Goal: Browse casually: Explore the website without a specific task or goal

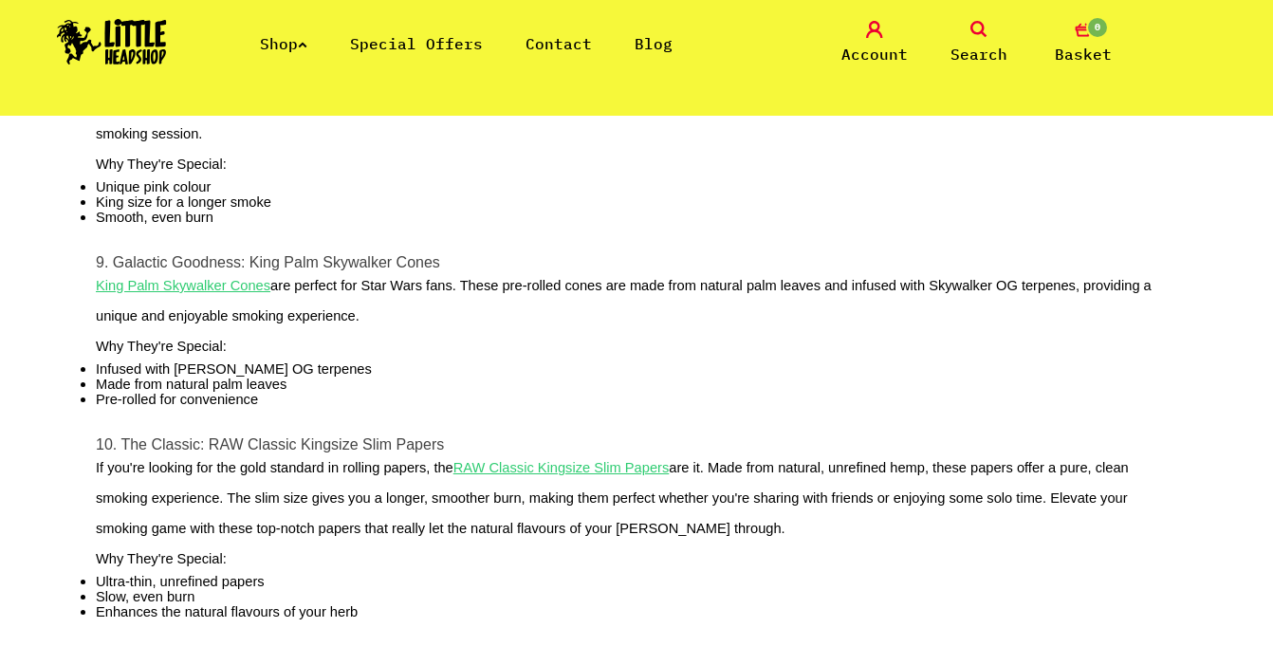
scroll to position [2110, 0]
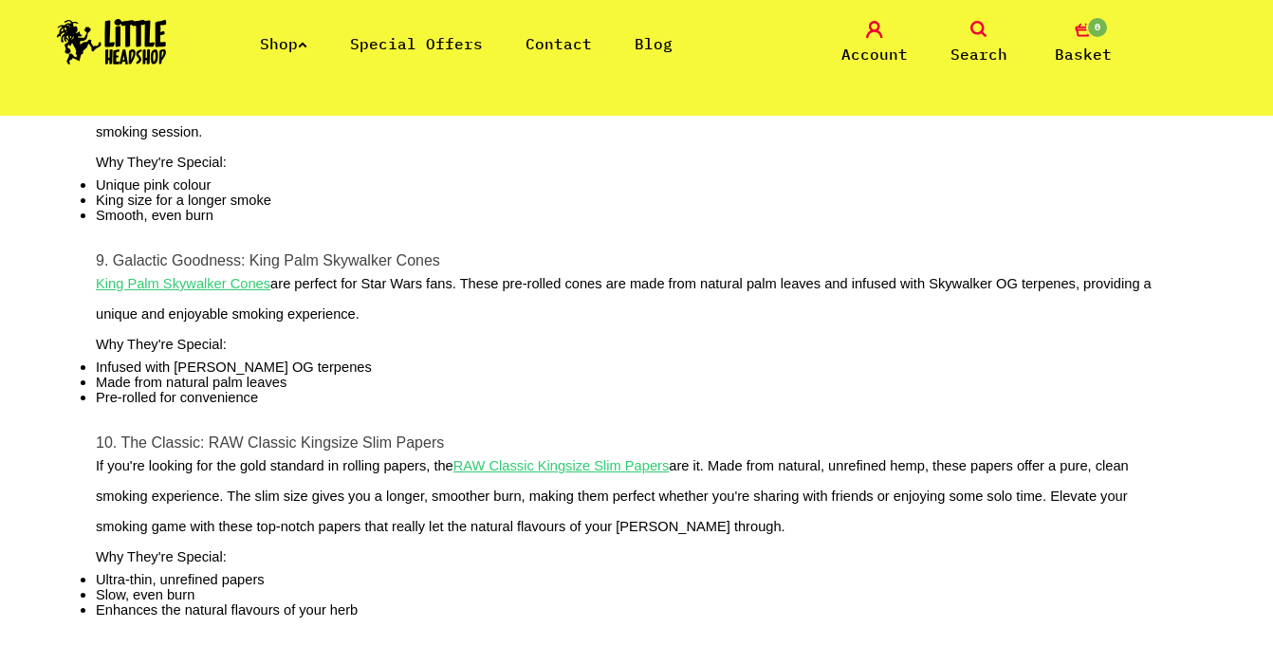
click at [101, 21] on img at bounding box center [112, 42] width 110 height 46
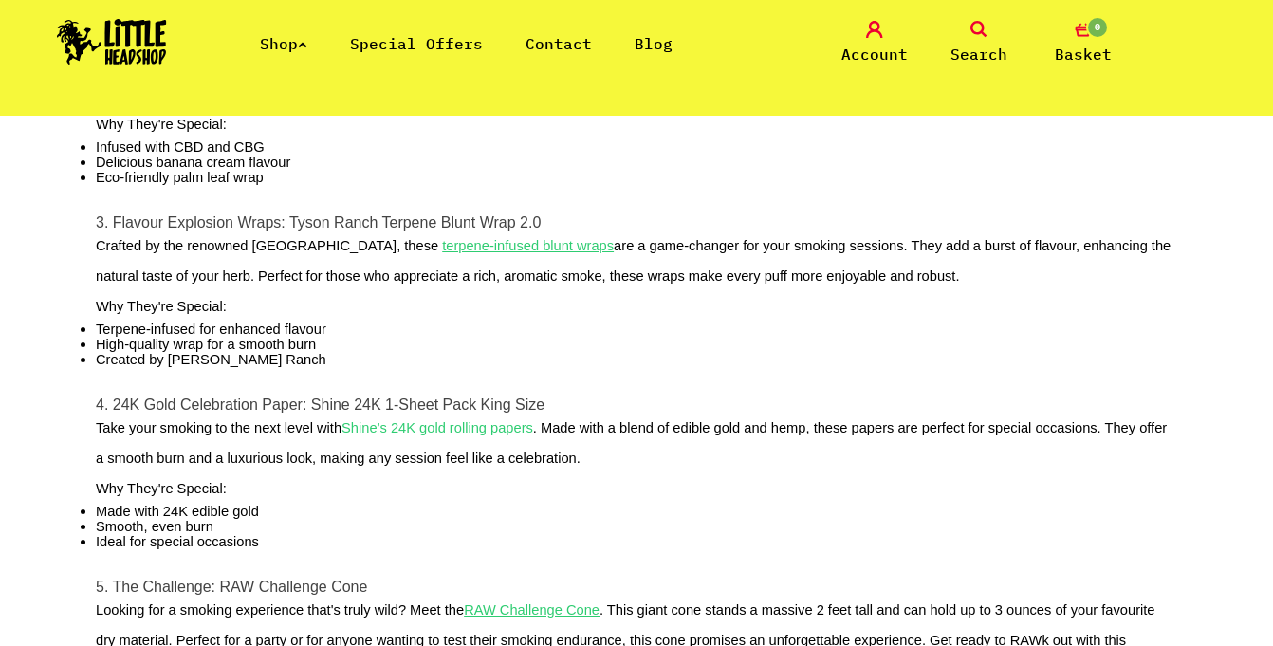
scroll to position [1024, 0]
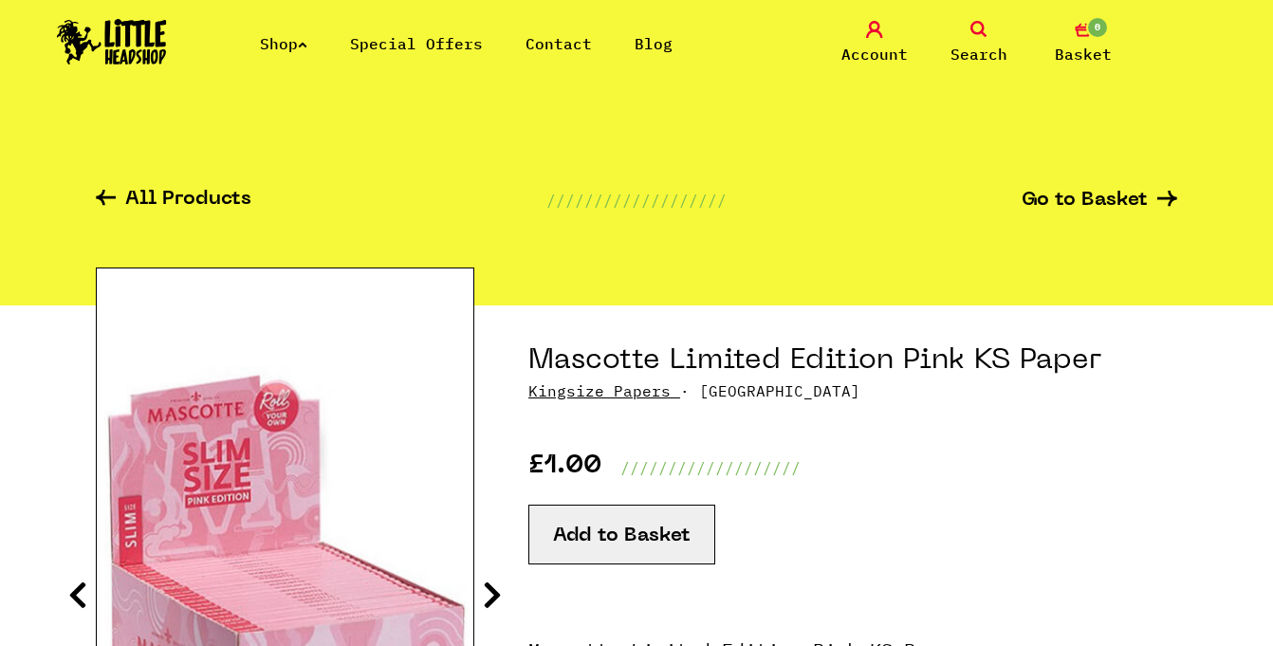
click at [129, 55] on img at bounding box center [112, 42] width 110 height 46
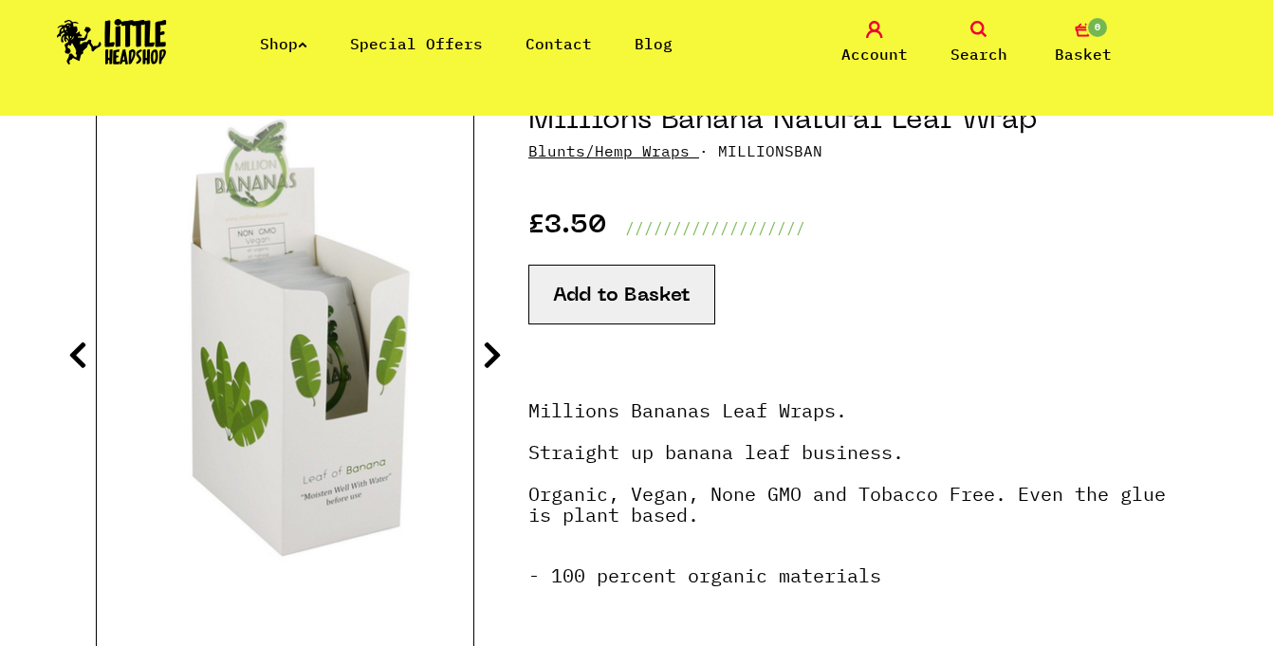
scroll to position [248, 0]
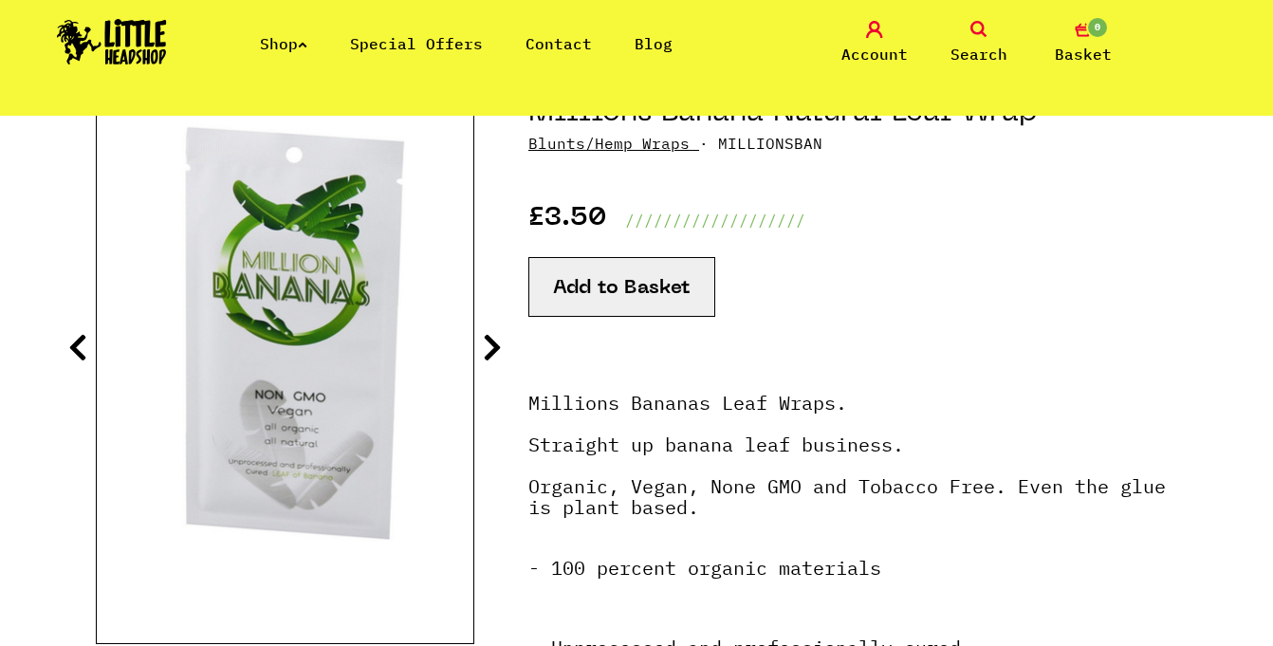
click at [75, 342] on icon at bounding box center [77, 347] width 19 height 30
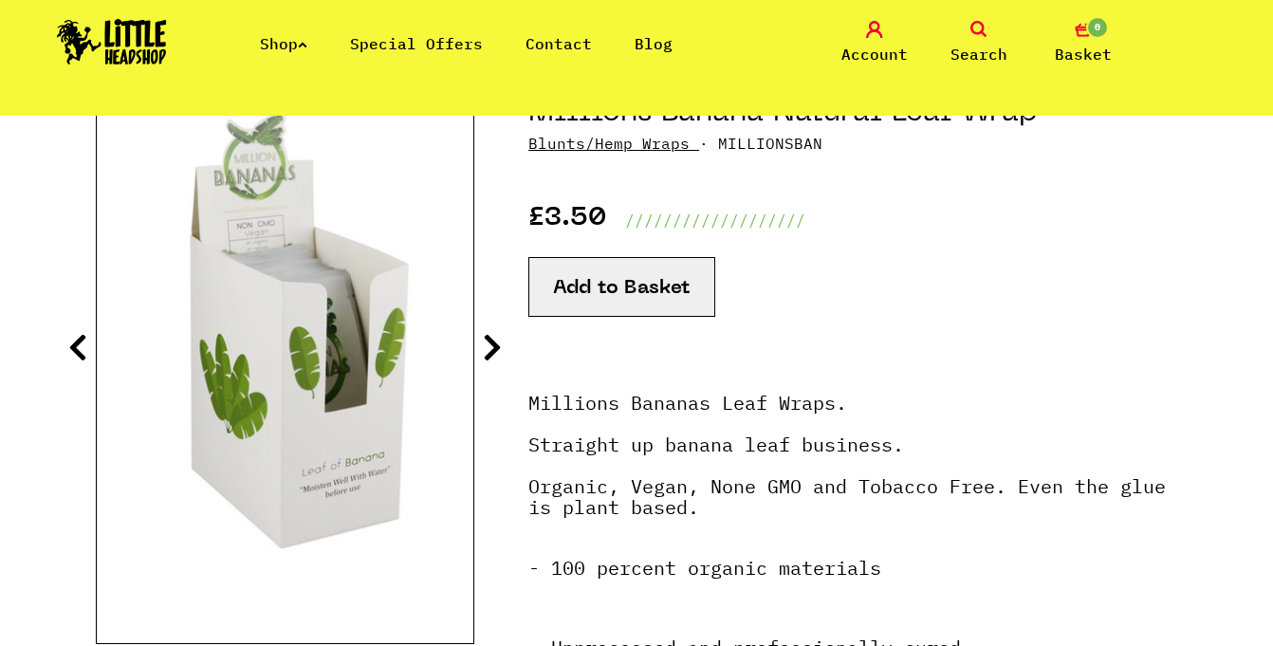
drag, startPoint x: 372, startPoint y: 383, endPoint x: -54, endPoint y: 568, distance: 464.5
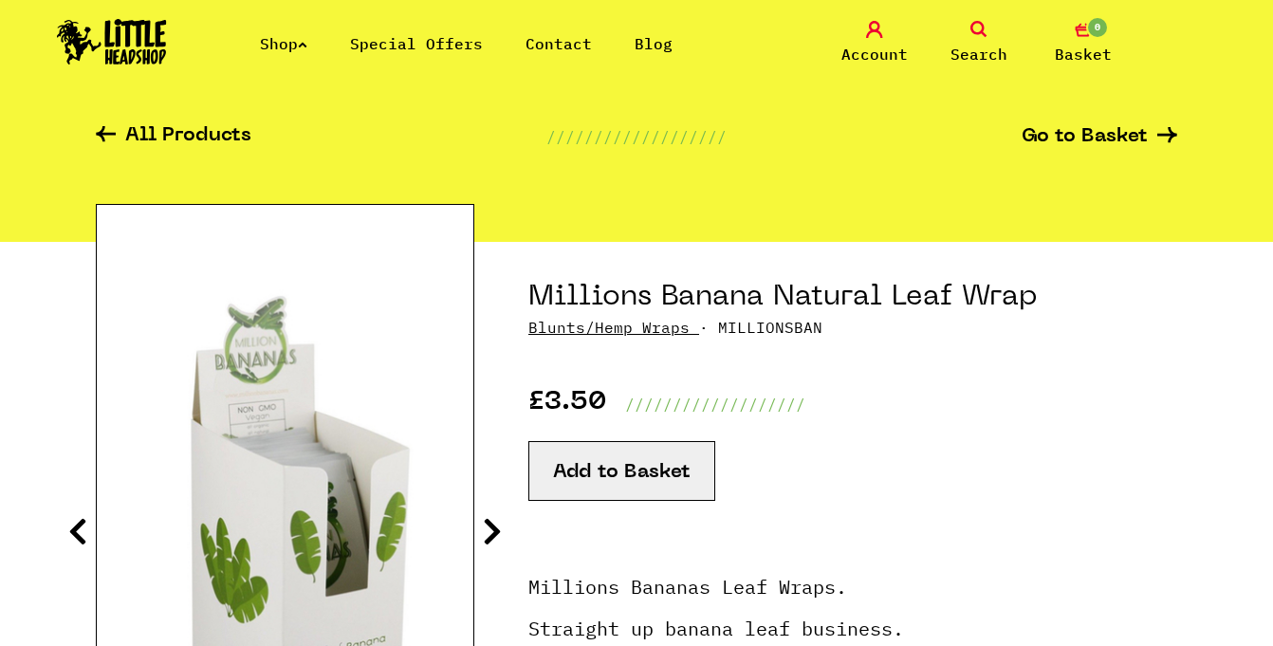
scroll to position [54, 0]
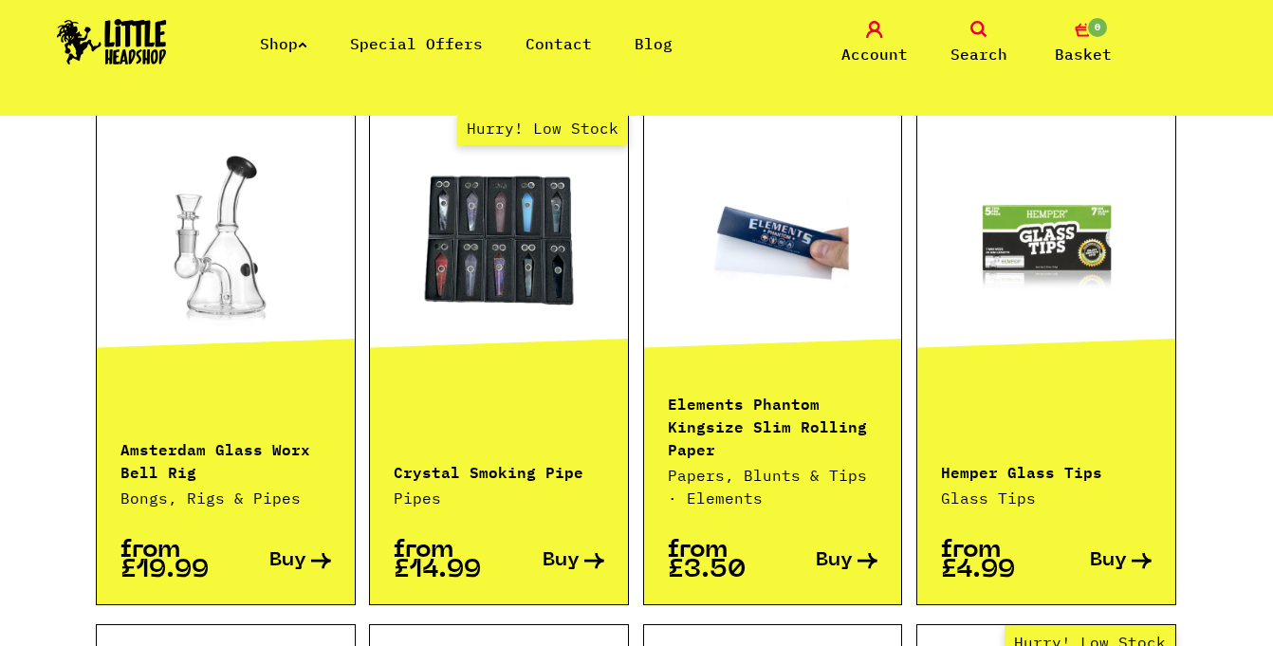
scroll to position [1347, 0]
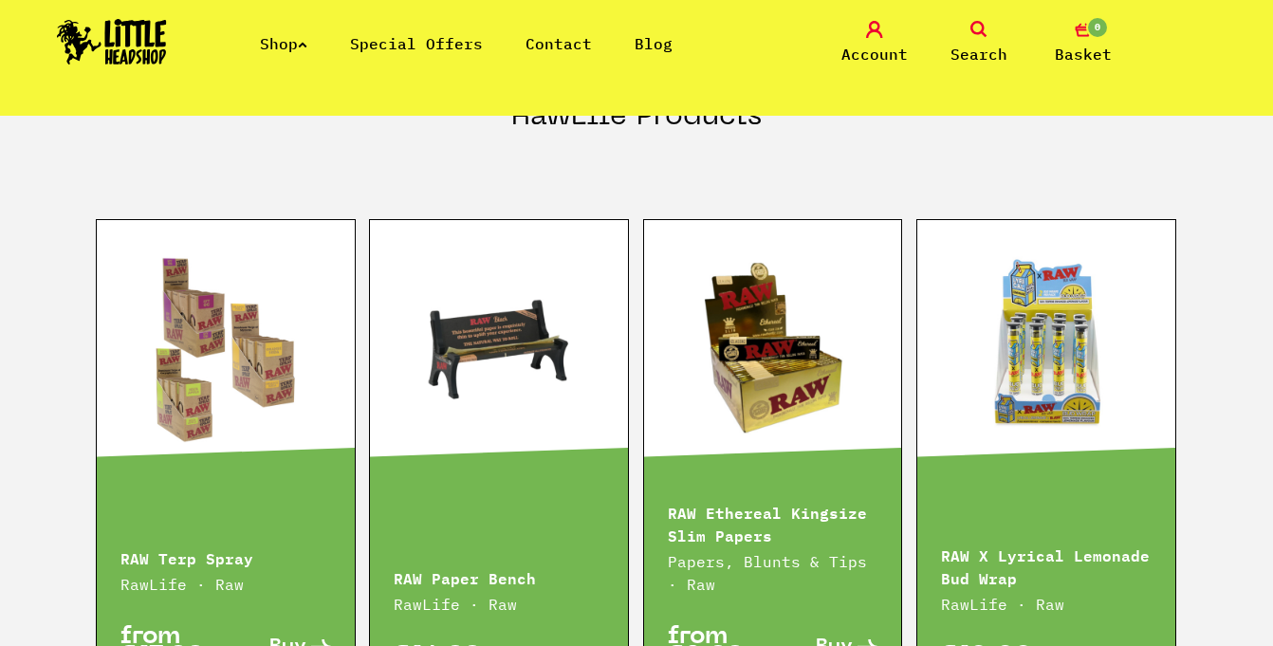
scroll to position [2551, 0]
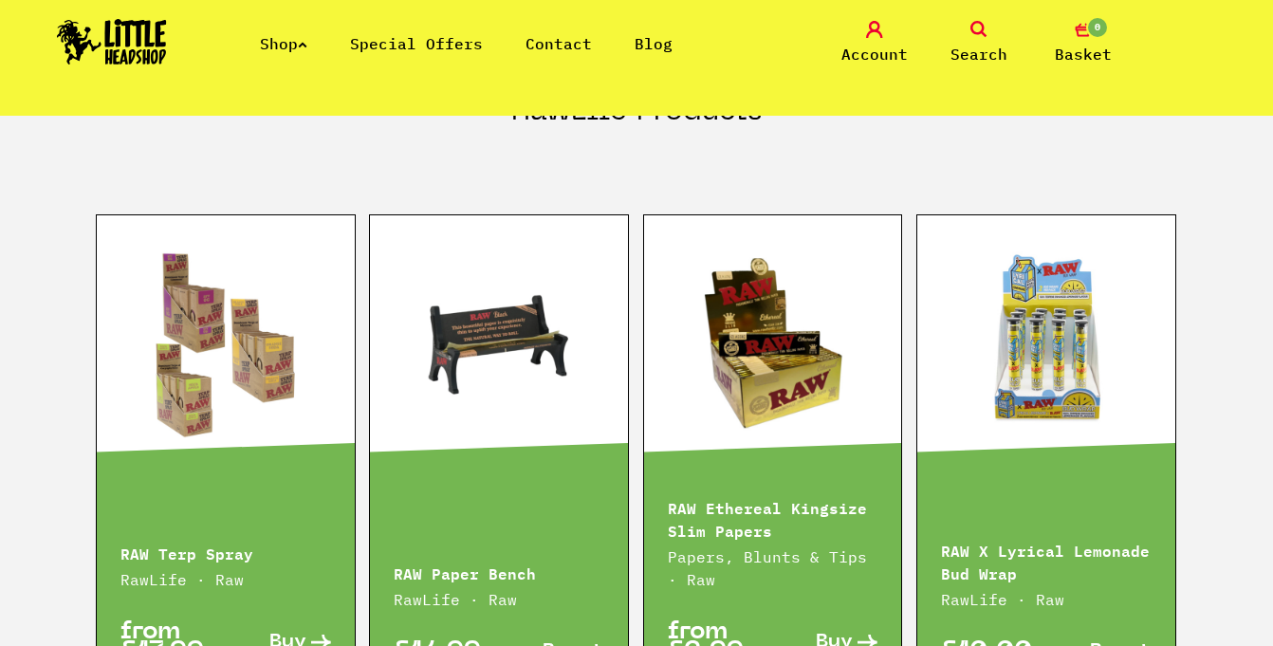
click at [529, 329] on link at bounding box center [499, 344] width 258 height 190
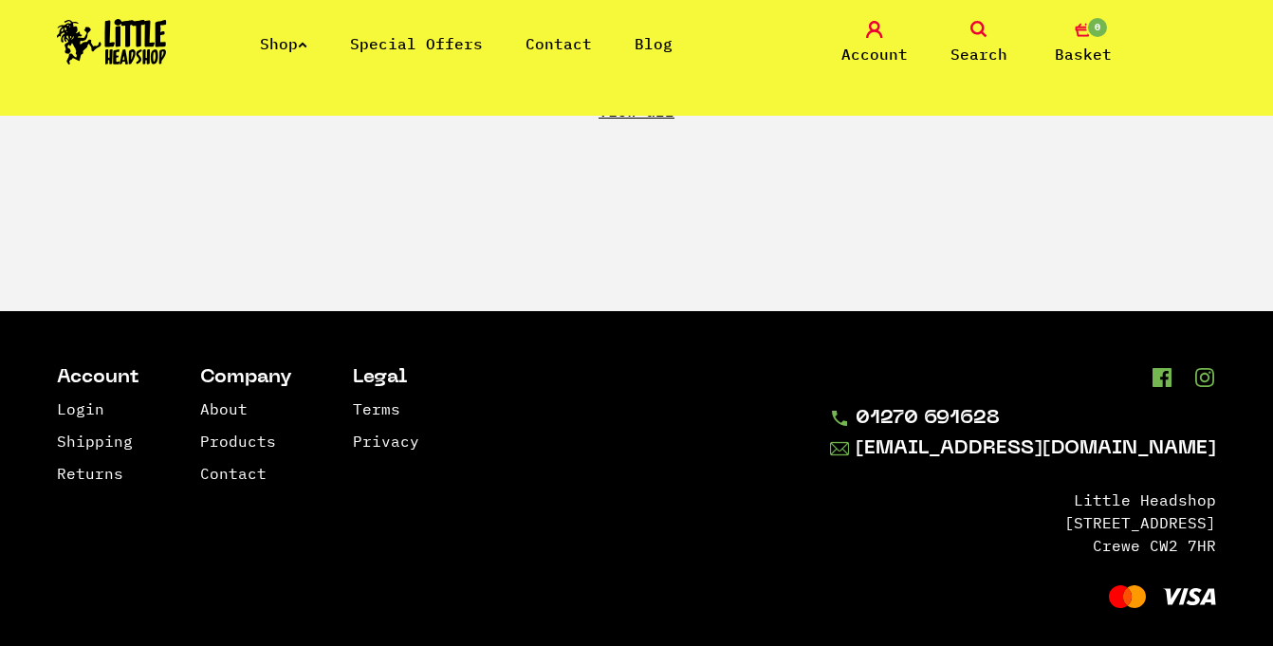
scroll to position [3691, 0]
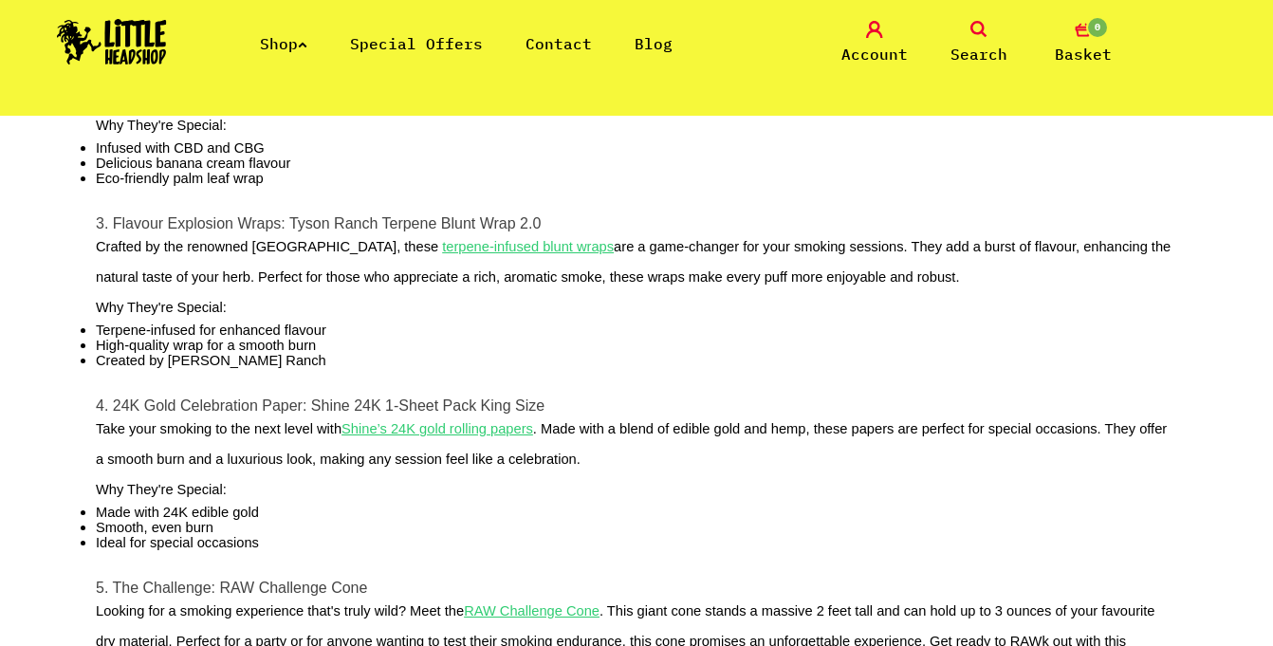
scroll to position [1076, 0]
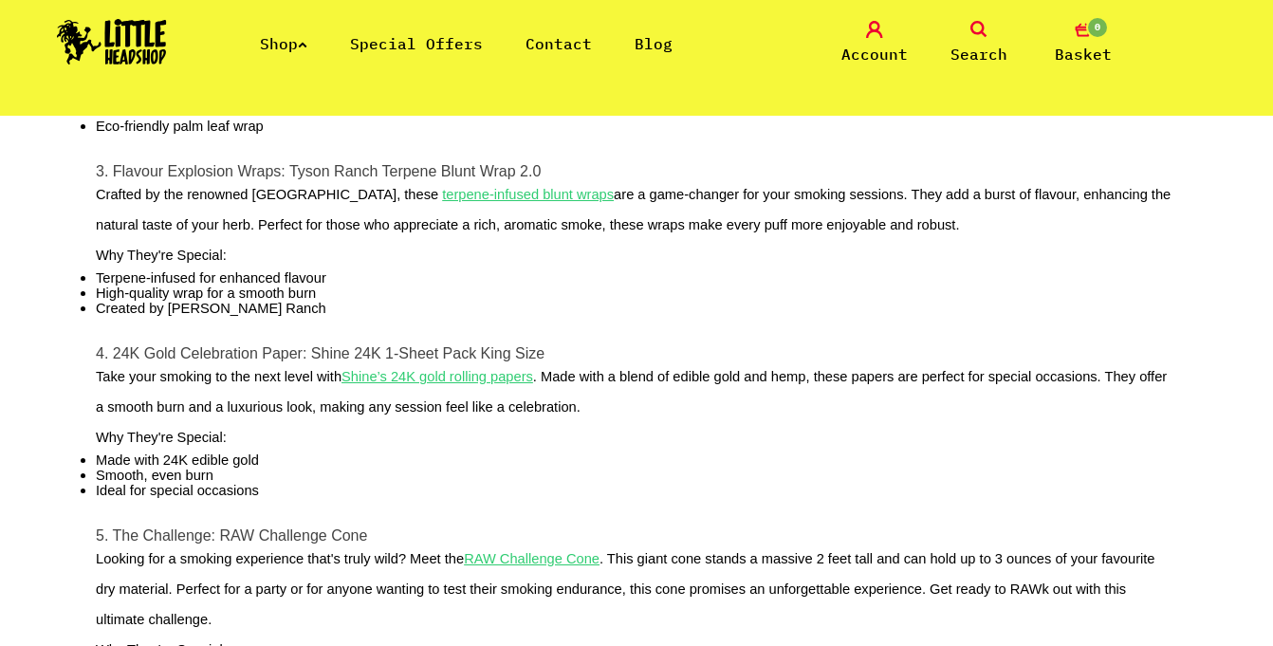
click at [498, 384] on u "Shine’s 24K gold rolling papers" at bounding box center [438, 376] width 192 height 15
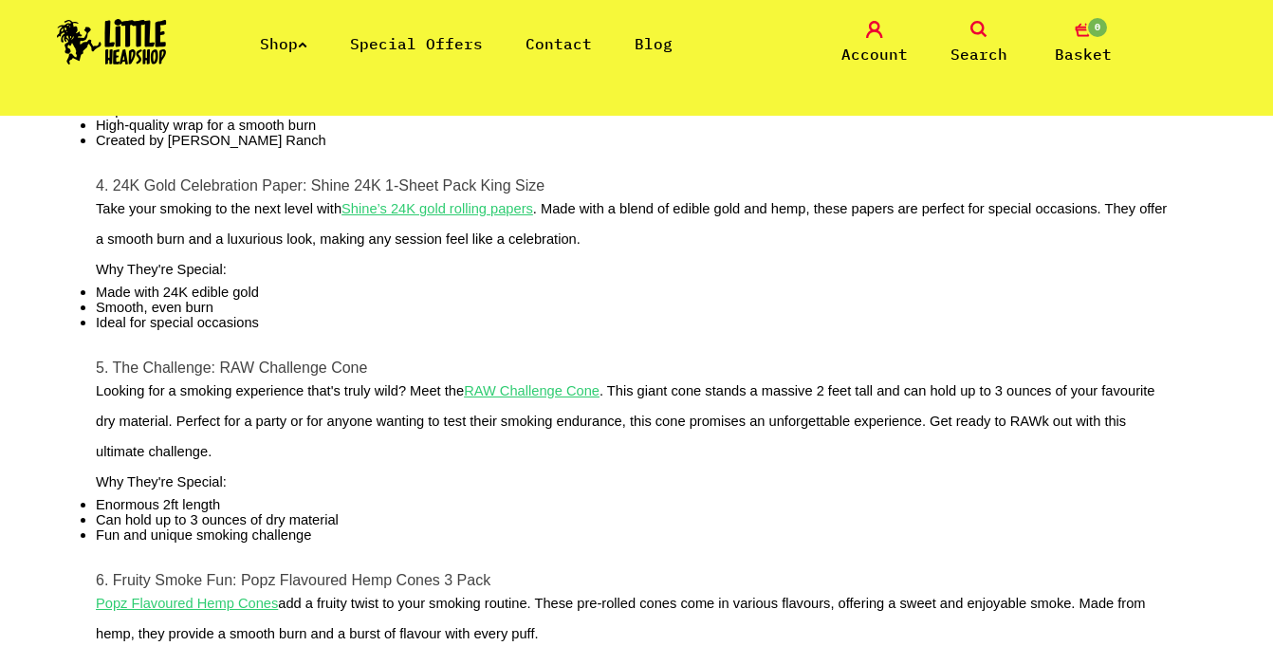
scroll to position [1255, 0]
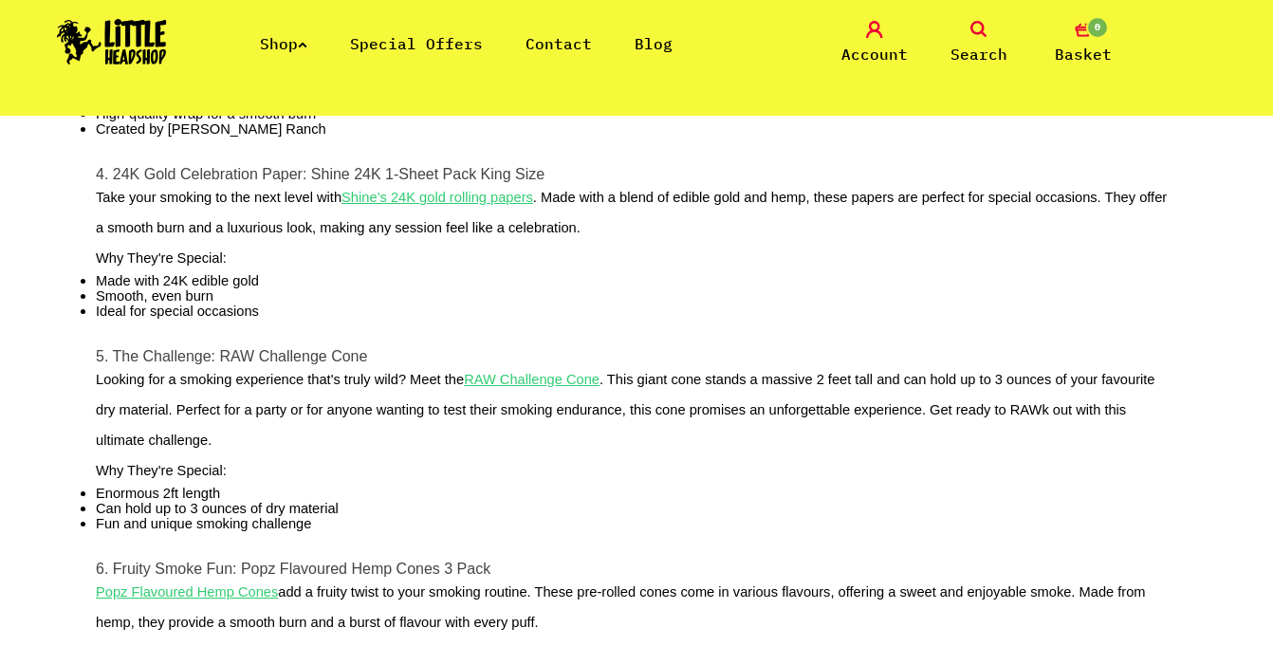
click at [564, 387] on u "RAW Challenge Cone" at bounding box center [532, 379] width 136 height 15
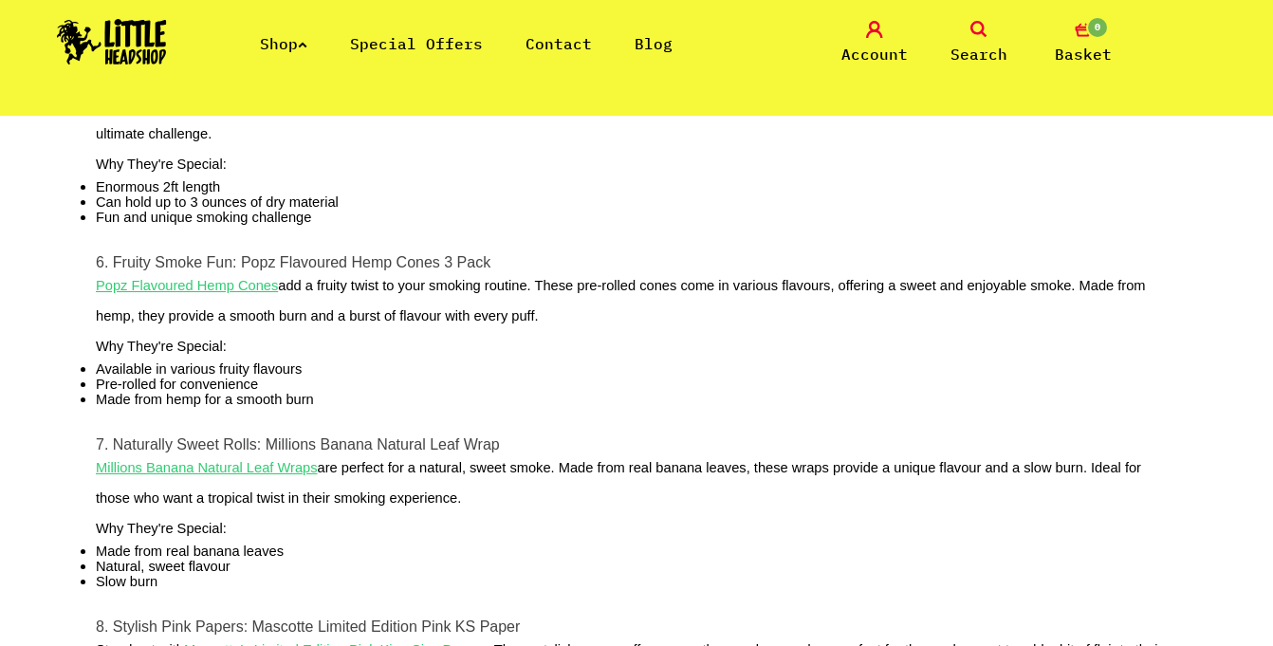
scroll to position [1572, 0]
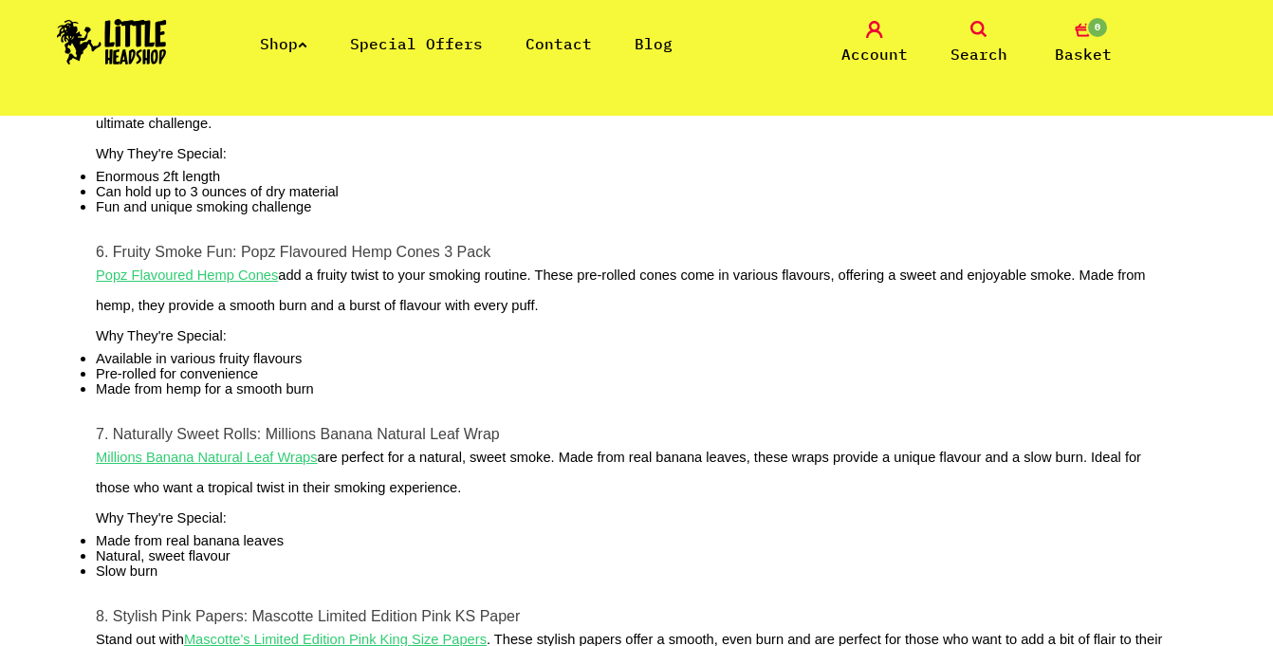
click at [224, 283] on u "Popz Flavoured Hemp Cones" at bounding box center [187, 275] width 182 height 15
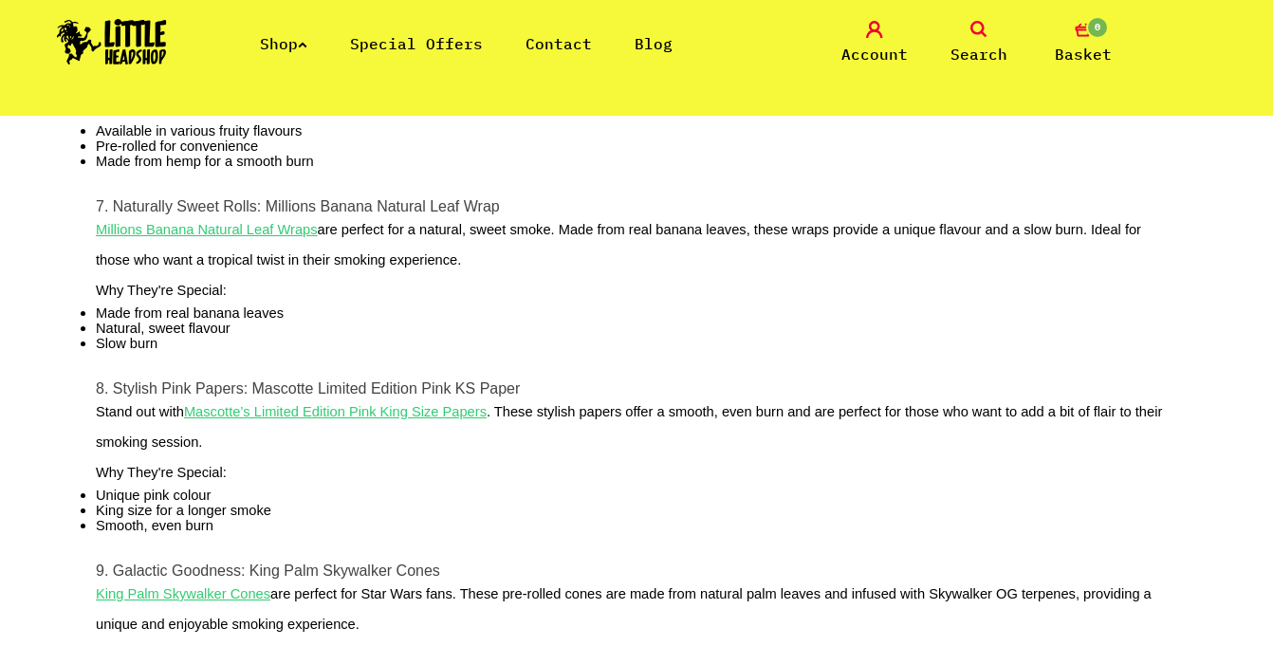
scroll to position [1858, 0]
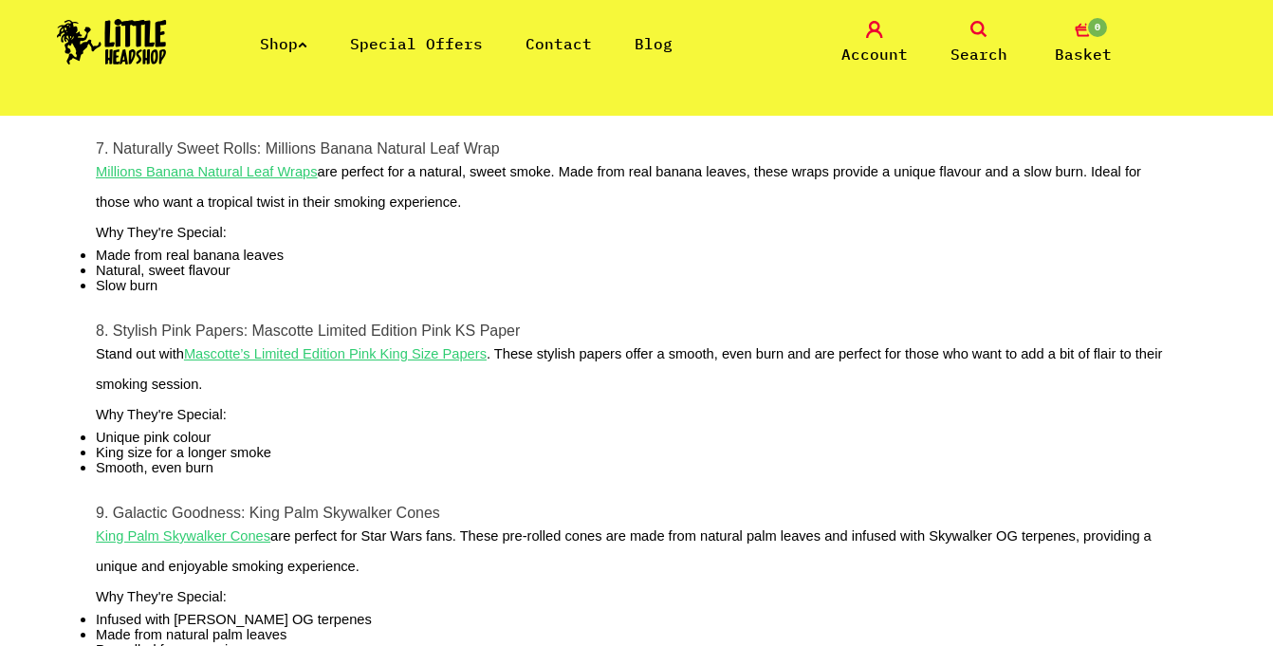
click at [251, 362] on u "Mascotte’s Limited Edition Pink King Size Papers" at bounding box center [335, 353] width 303 height 15
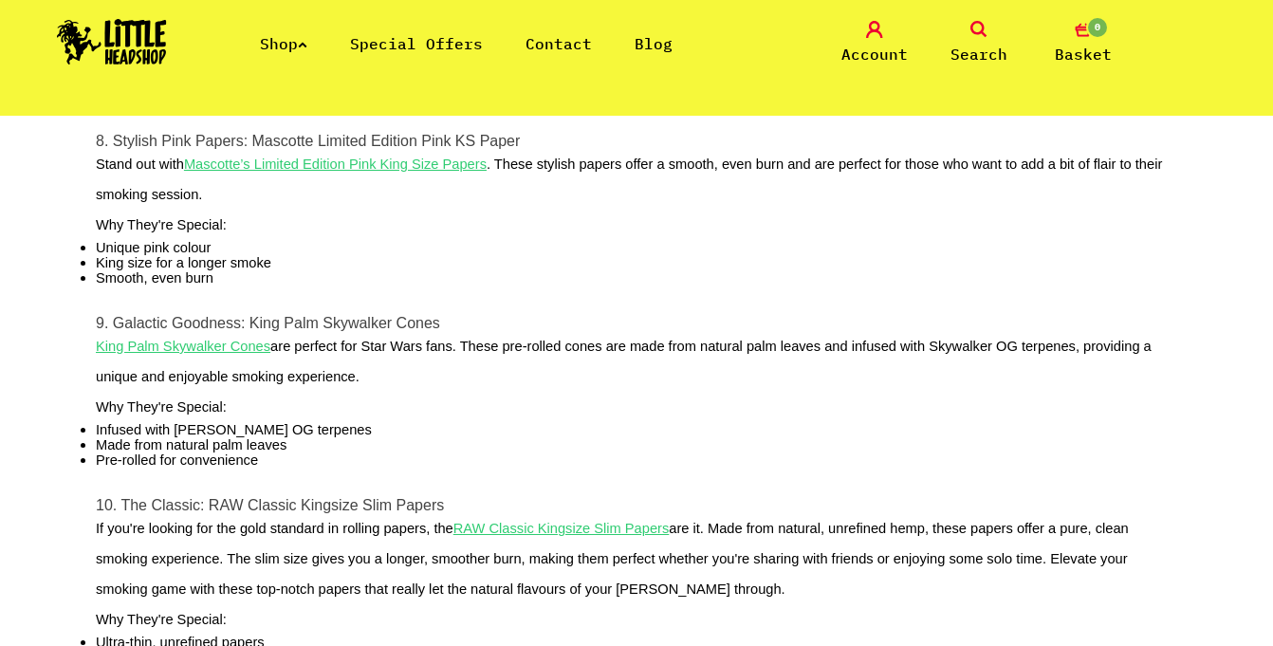
scroll to position [2054, 0]
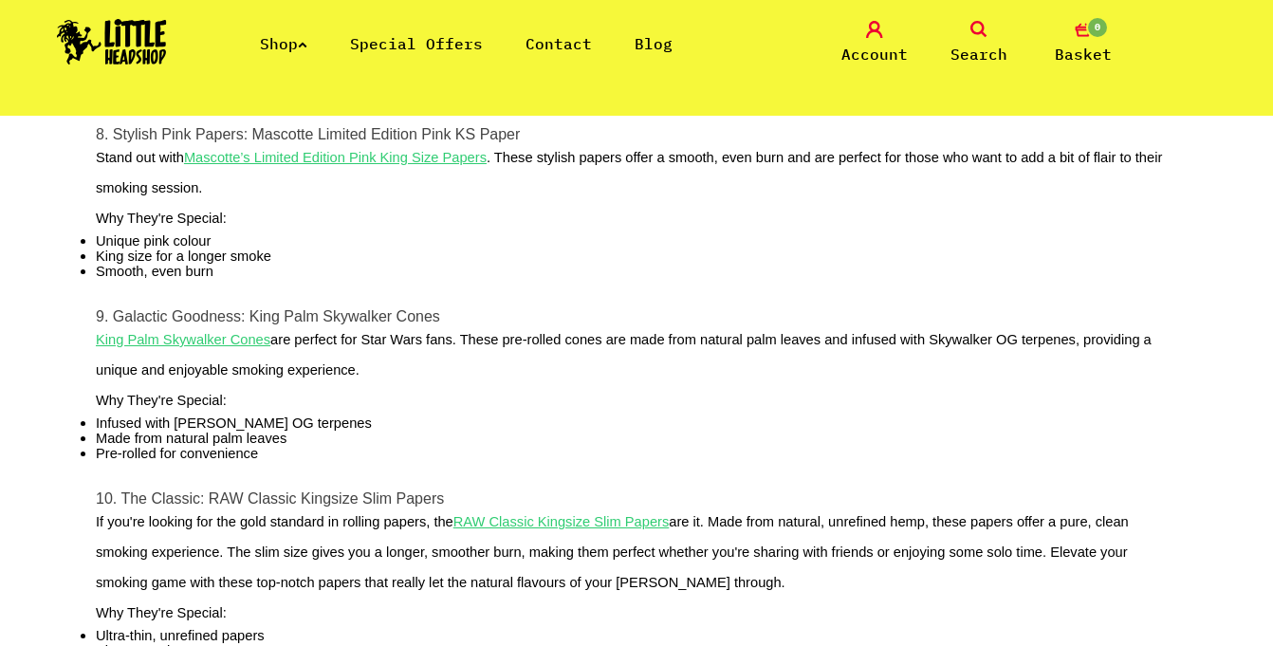
click at [226, 347] on u "King Palm Skywalker Cones" at bounding box center [183, 339] width 175 height 15
click at [548, 529] on u "RAW Classic Kingsize Slim Papers" at bounding box center [562, 521] width 216 height 15
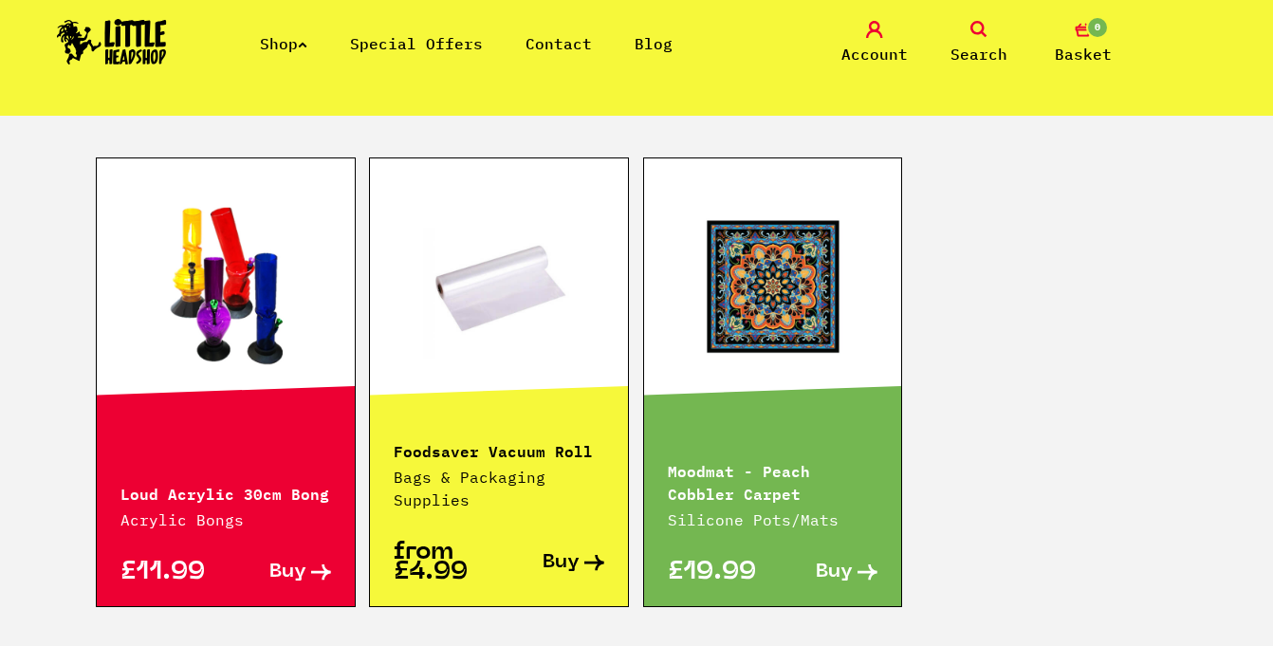
scroll to position [1279, 0]
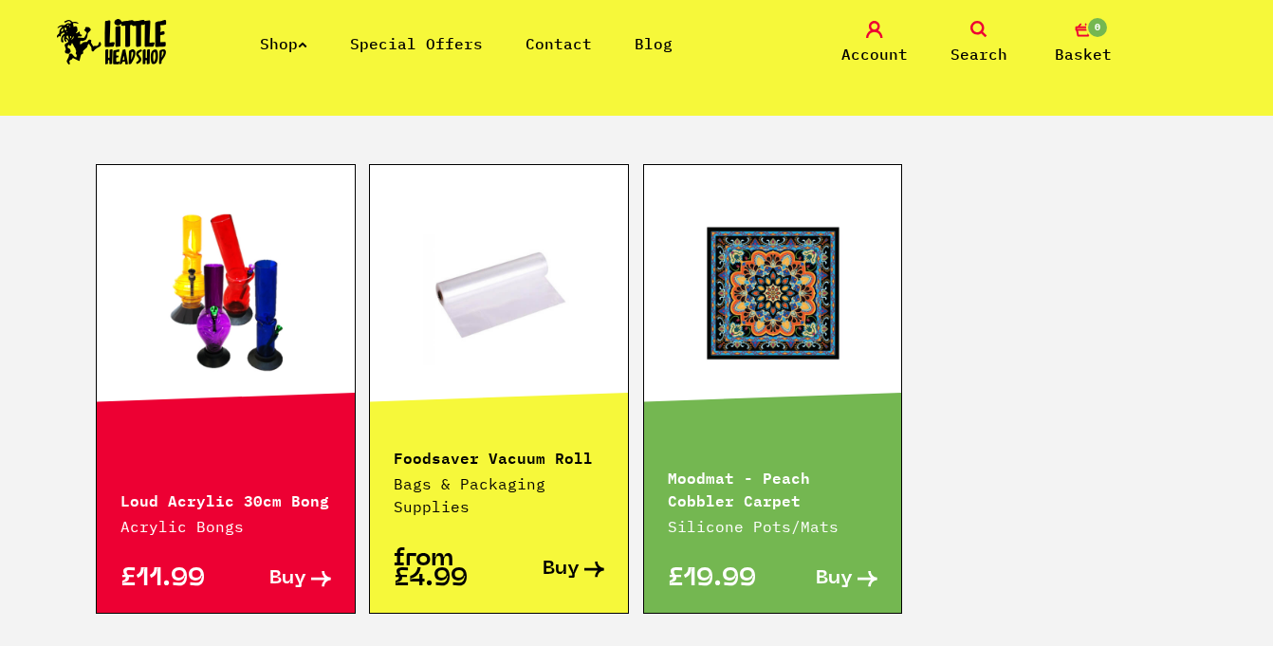
click at [819, 295] on link at bounding box center [773, 293] width 258 height 190
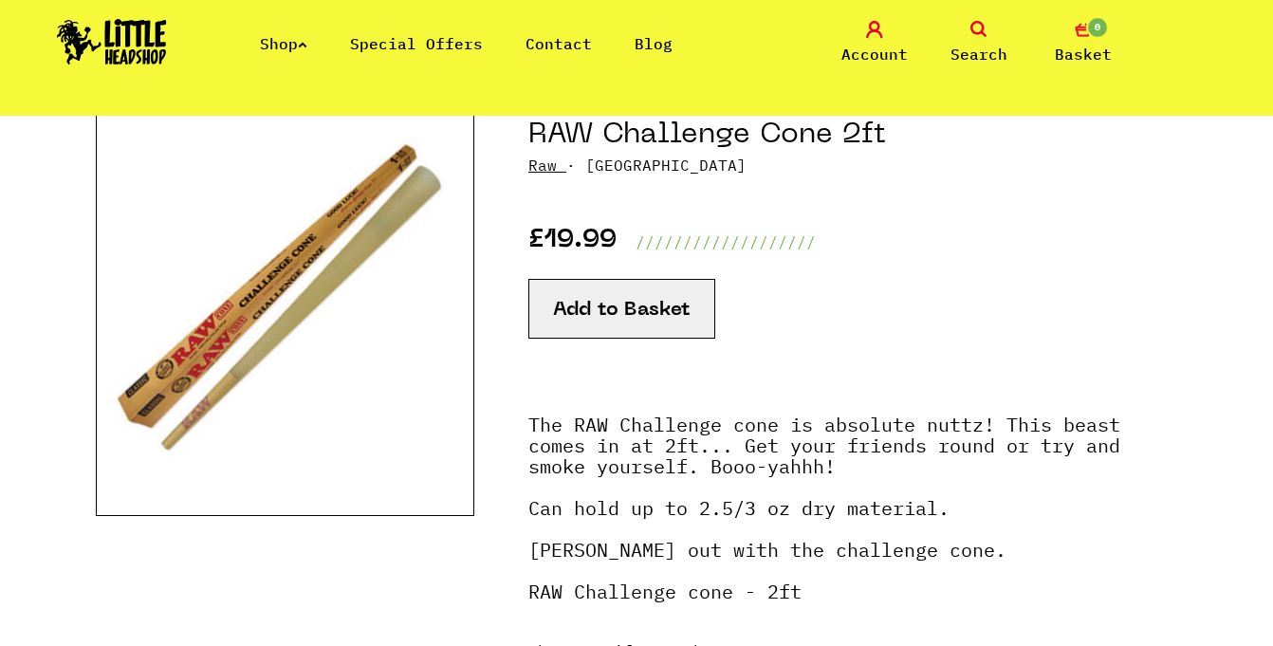
scroll to position [226, 0]
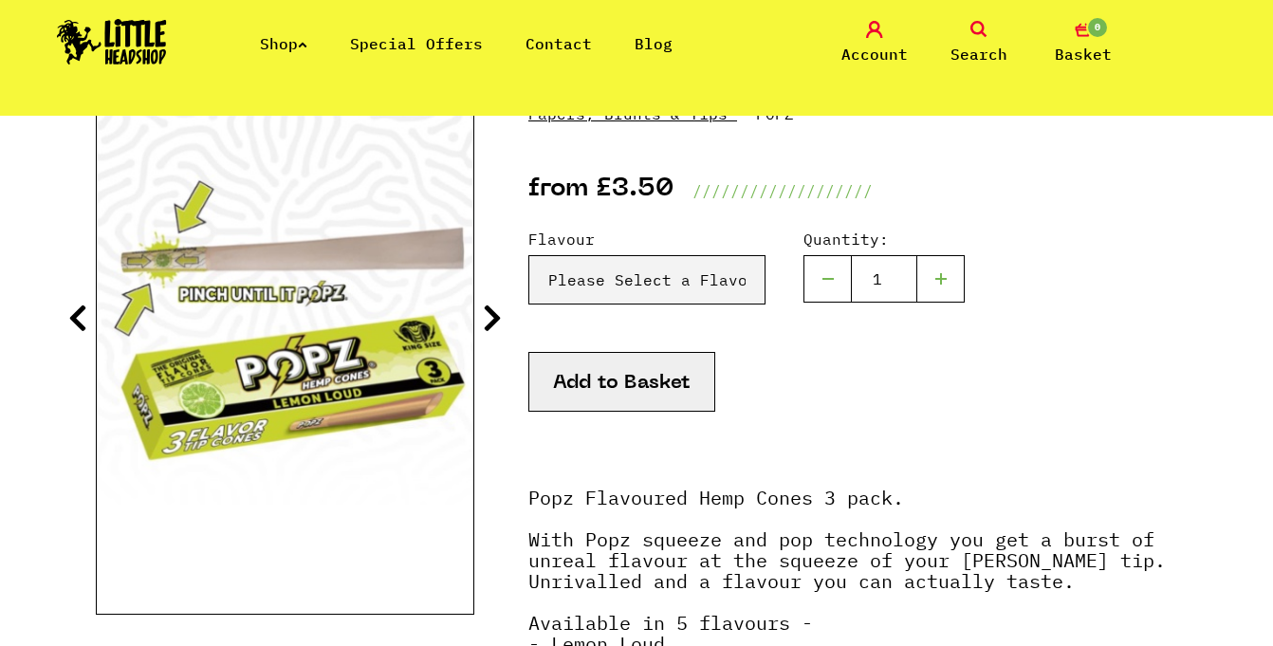
scroll to position [286, 0]
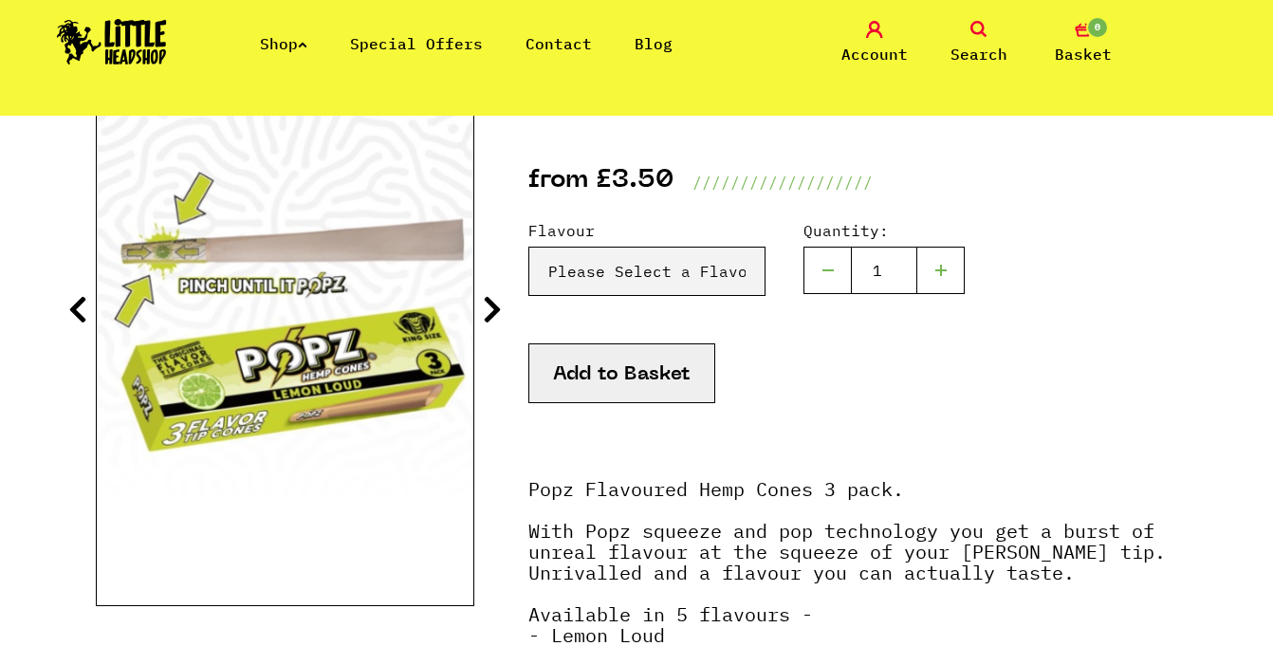
click at [492, 307] on icon at bounding box center [492, 309] width 19 height 30
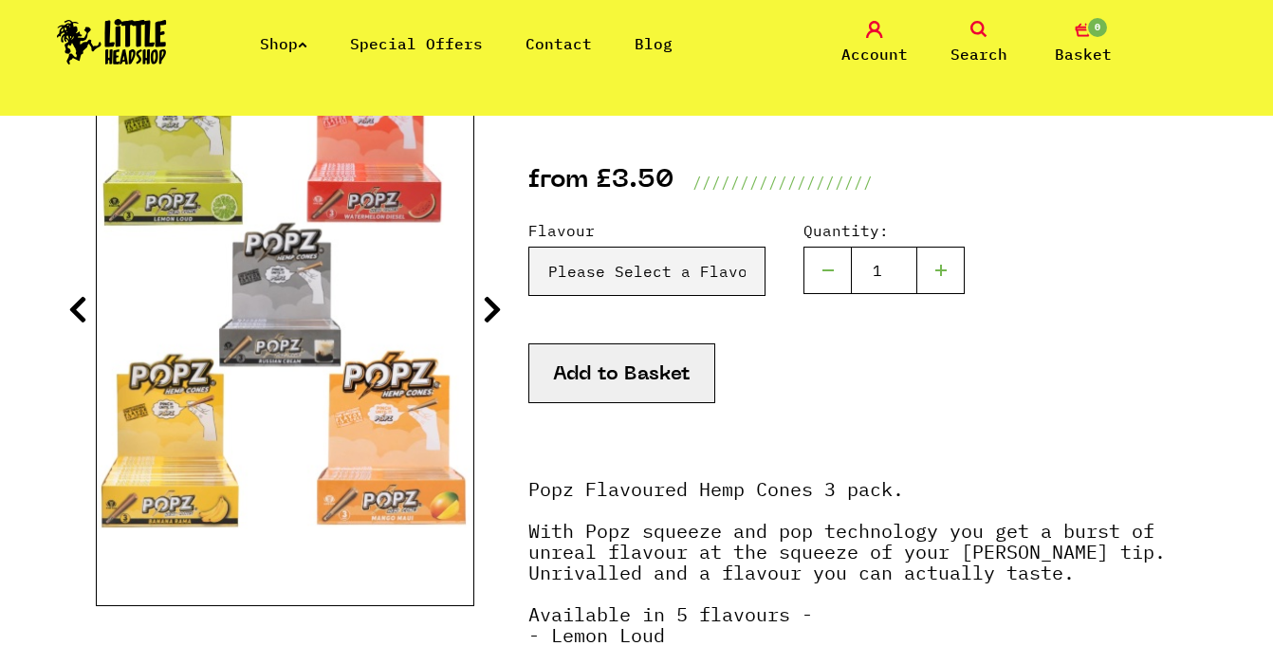
click at [497, 313] on icon at bounding box center [492, 309] width 19 height 30
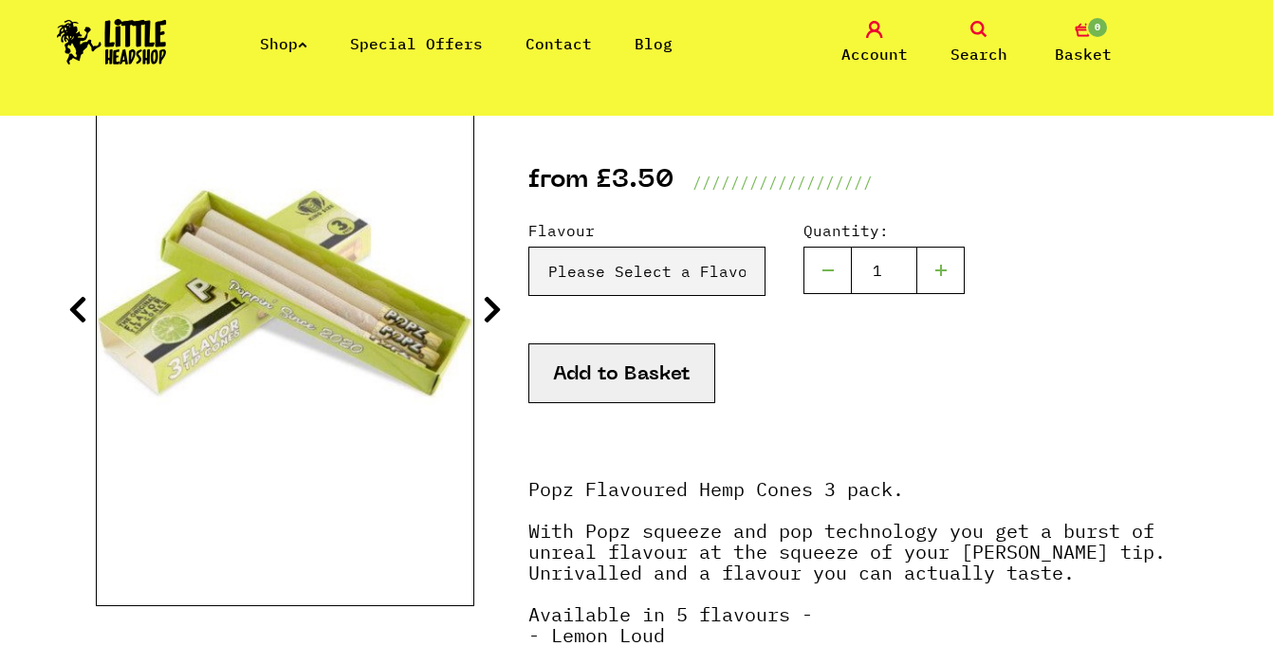
click at [496, 309] on icon at bounding box center [492, 309] width 19 height 30
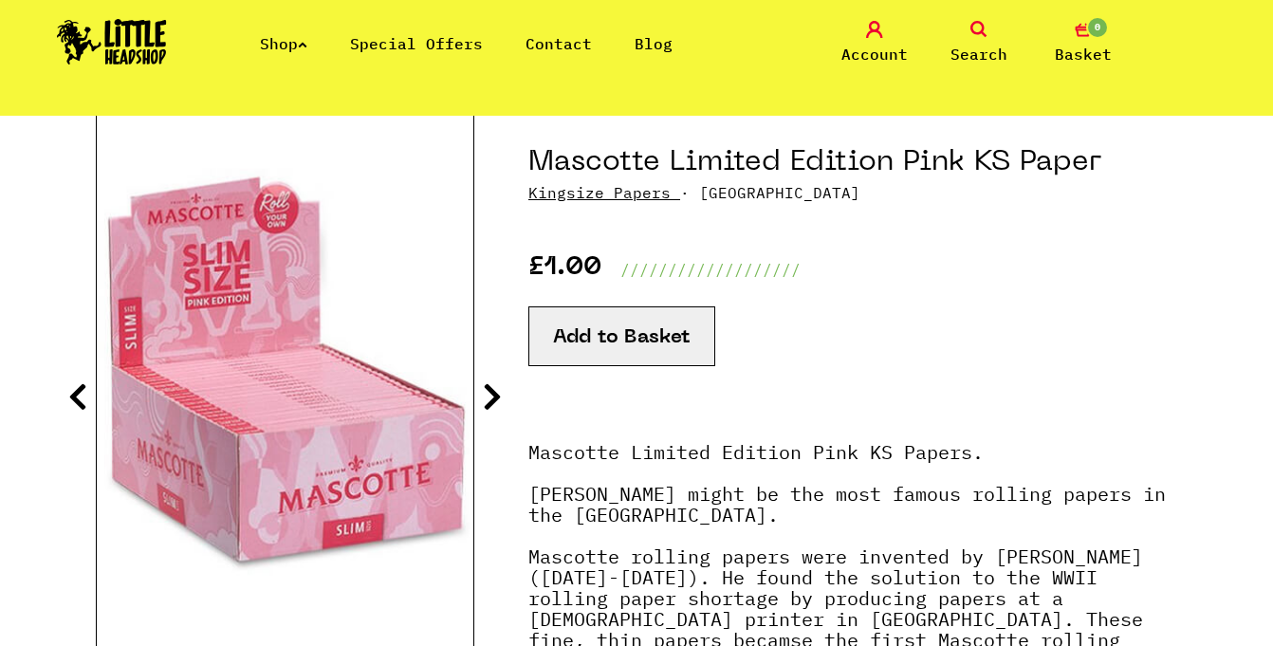
scroll to position [212, 0]
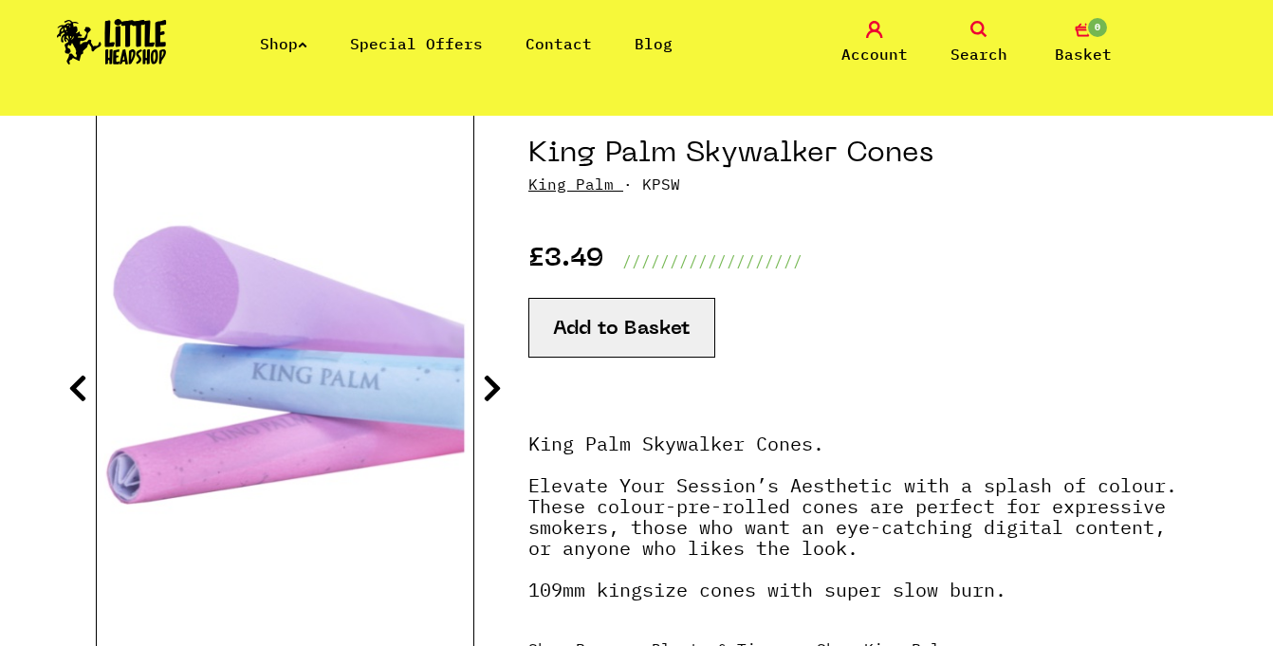
scroll to position [213, 0]
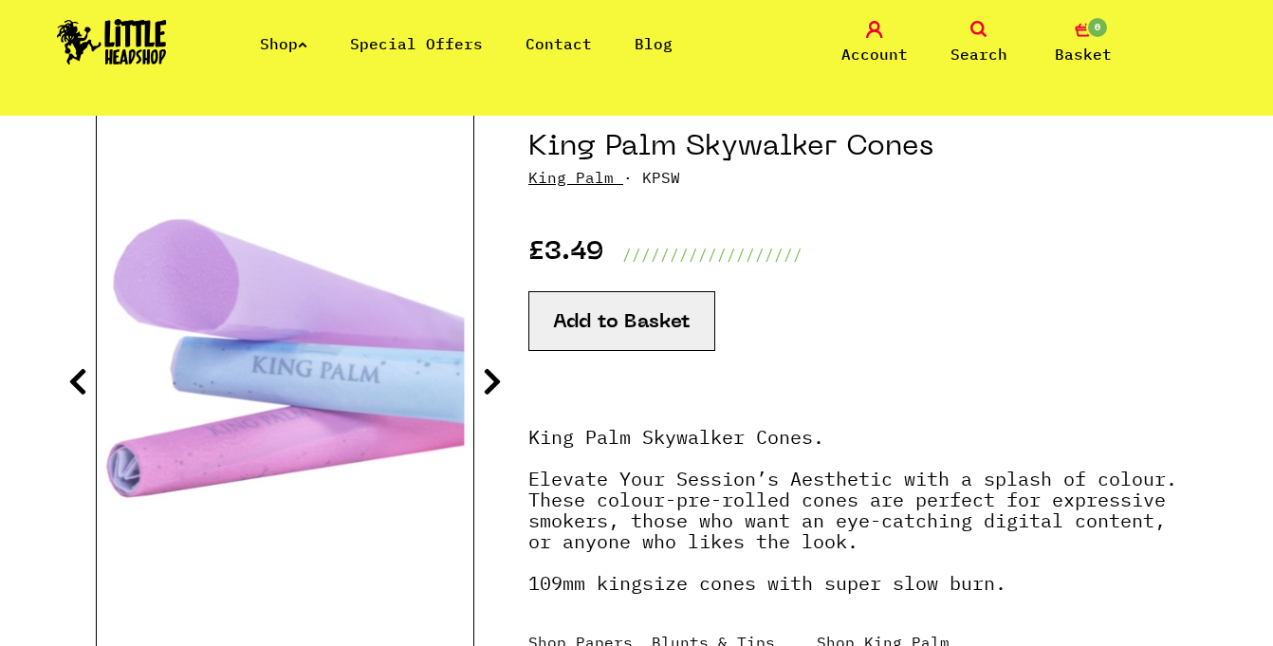
click at [492, 381] on icon at bounding box center [492, 381] width 19 height 30
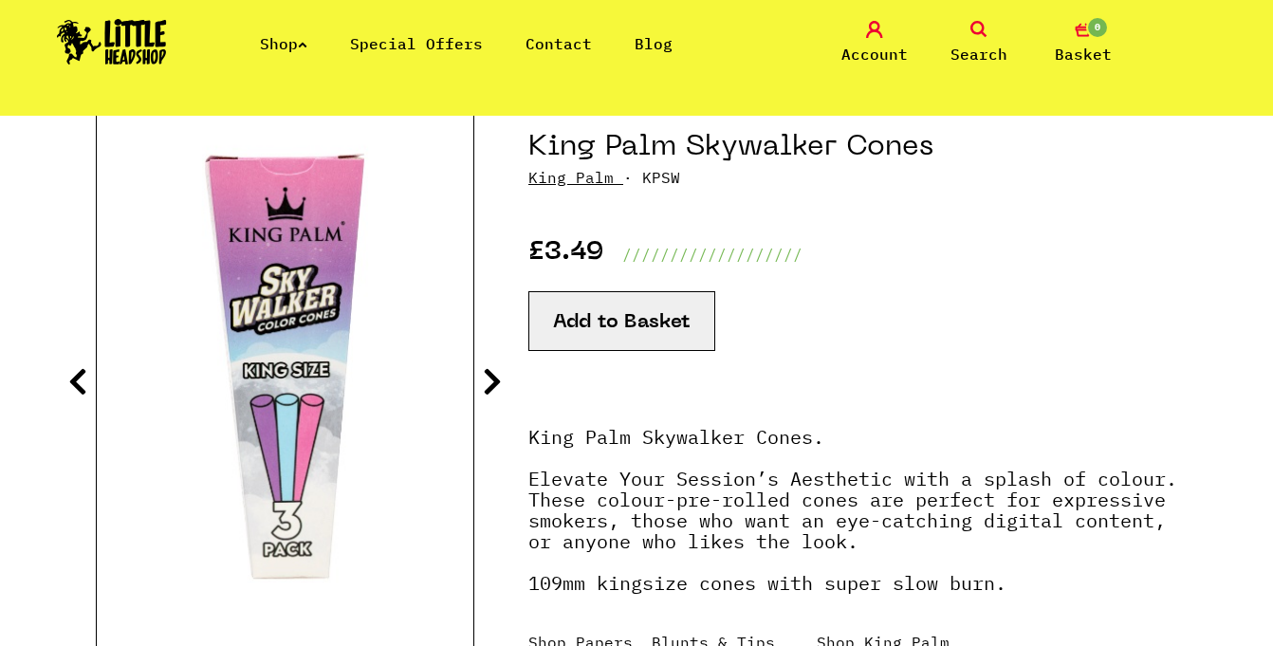
click at [492, 380] on icon at bounding box center [492, 381] width 19 height 30
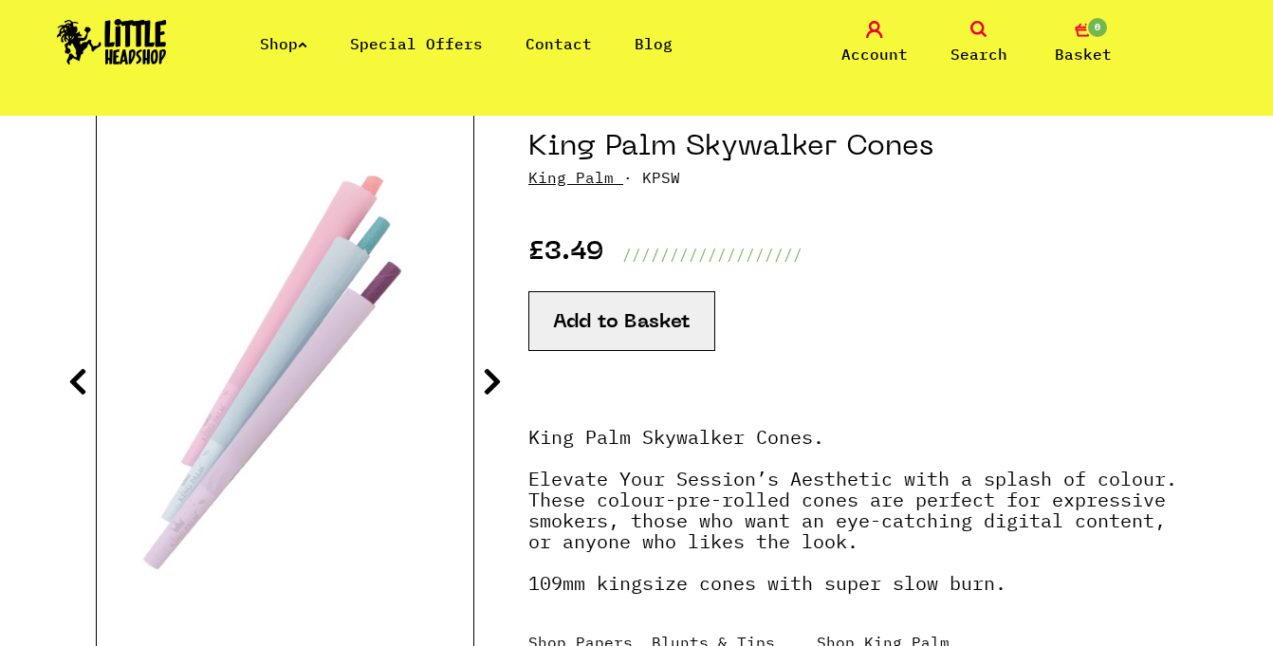
click at [492, 380] on icon at bounding box center [492, 381] width 19 height 30
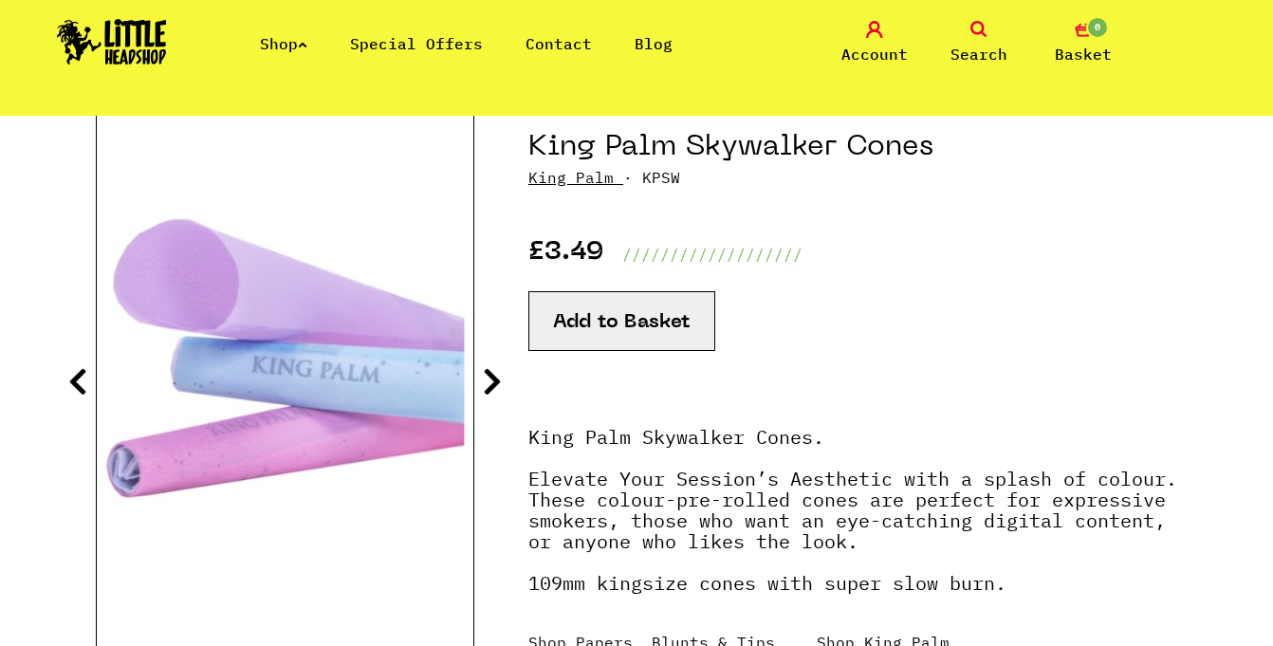
click at [492, 380] on icon at bounding box center [492, 381] width 19 height 30
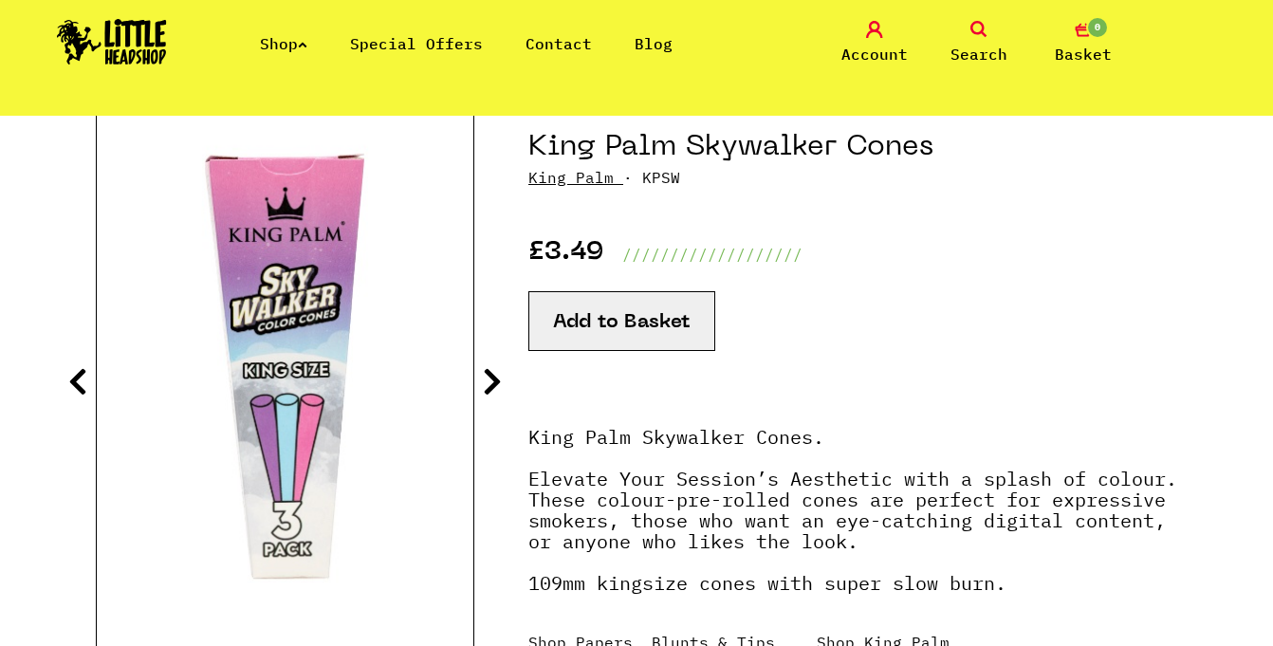
click at [492, 380] on icon at bounding box center [492, 381] width 19 height 30
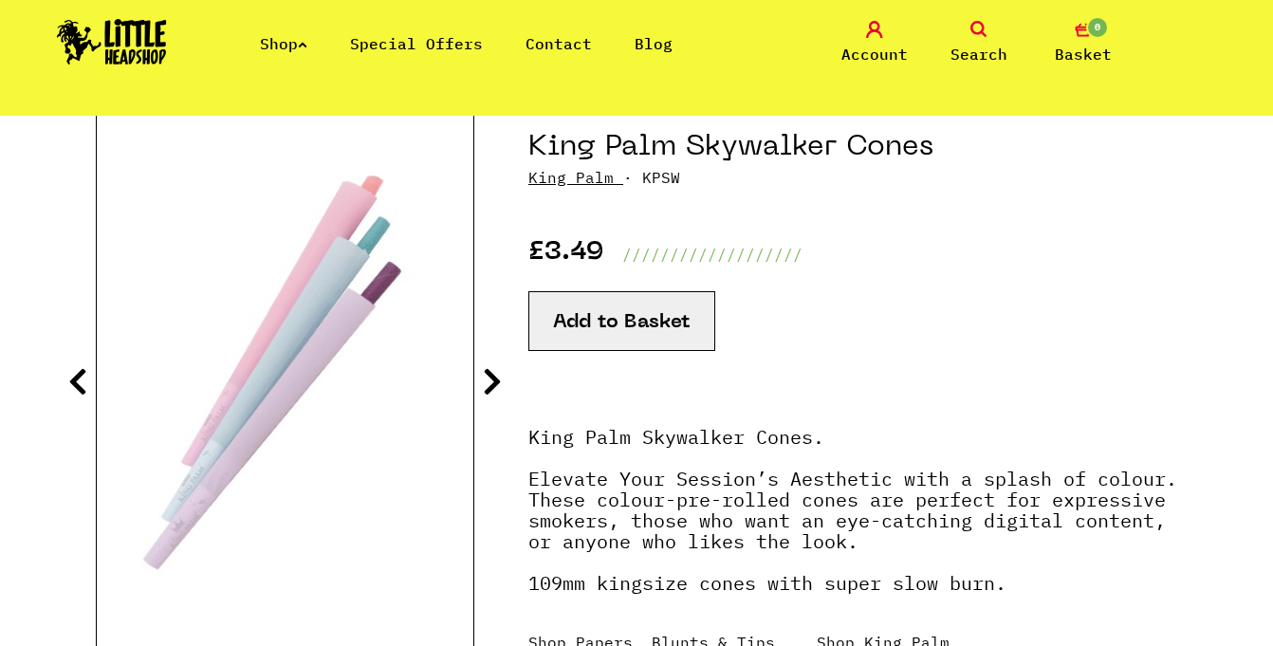
click at [492, 380] on icon at bounding box center [492, 381] width 19 height 30
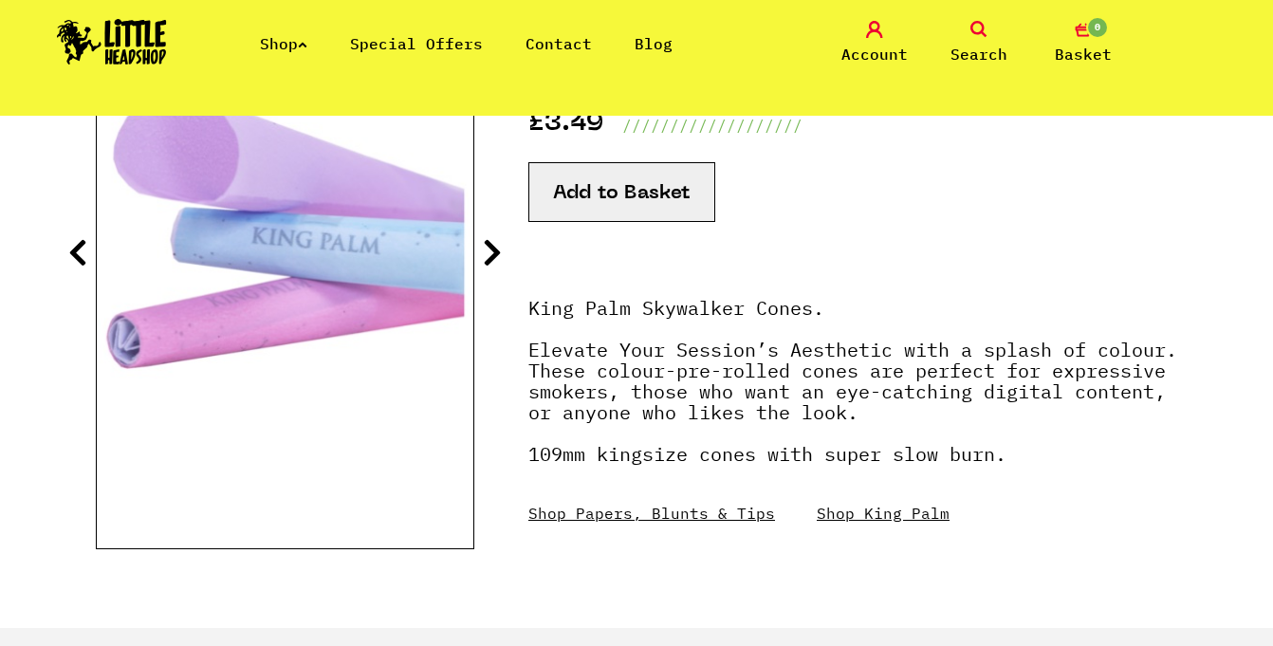
scroll to position [342, 0]
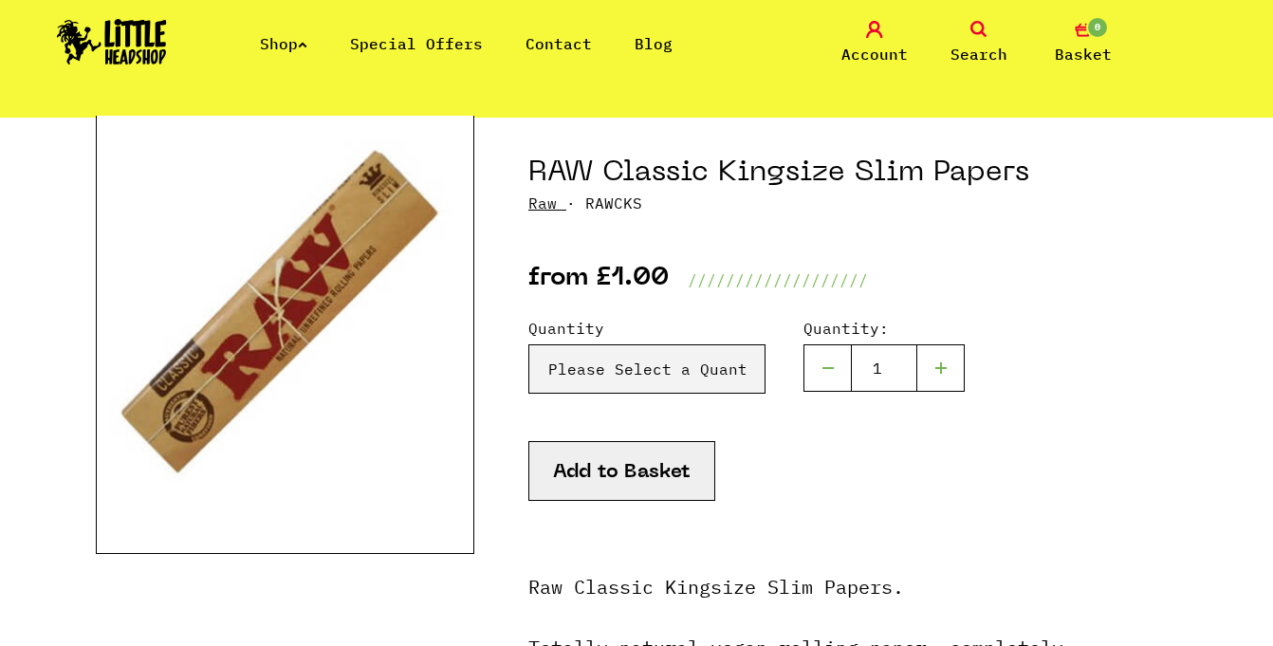
scroll to position [236, 0]
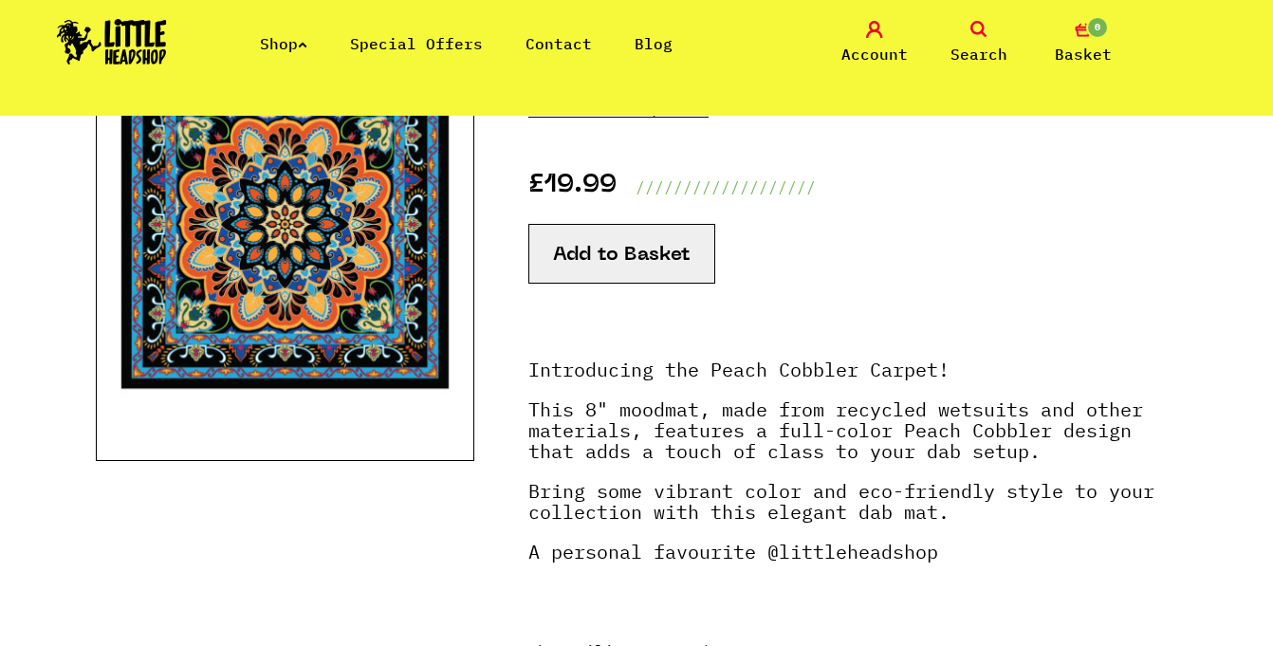
scroll to position [288, 0]
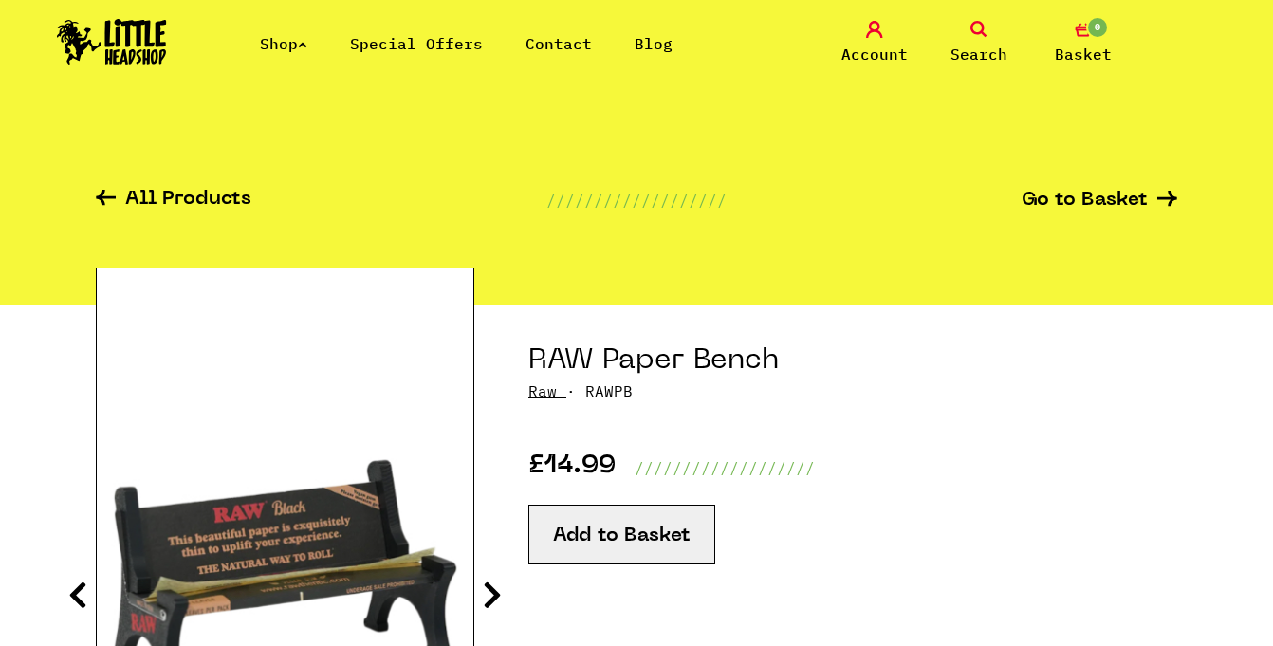
scroll to position [183, 0]
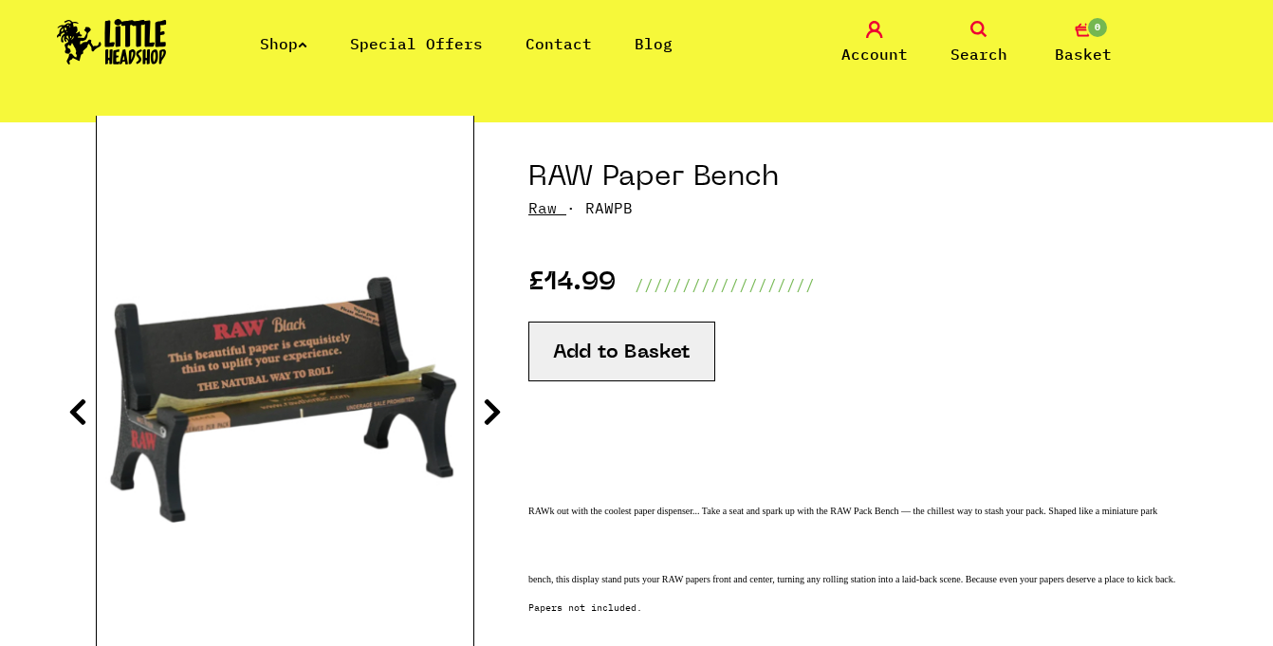
drag, startPoint x: 322, startPoint y: 372, endPoint x: -69, endPoint y: 582, distance: 443.6
click at [70, 402] on icon at bounding box center [77, 412] width 19 height 30
click at [481, 408] on section "RAW Paper Bench Raw · RAWPB £14.99 /////////////////// Add to Basket" at bounding box center [637, 453] width 1082 height 662
click at [491, 411] on icon at bounding box center [492, 412] width 19 height 30
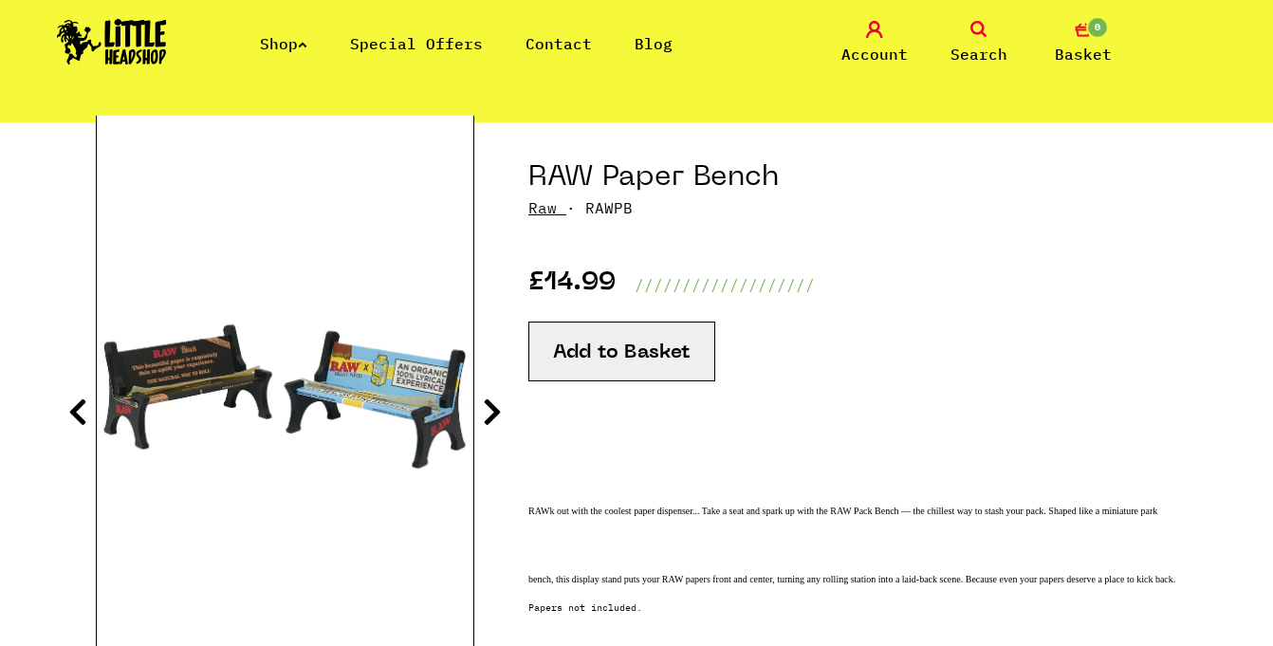
click at [491, 411] on icon at bounding box center [492, 412] width 19 height 30
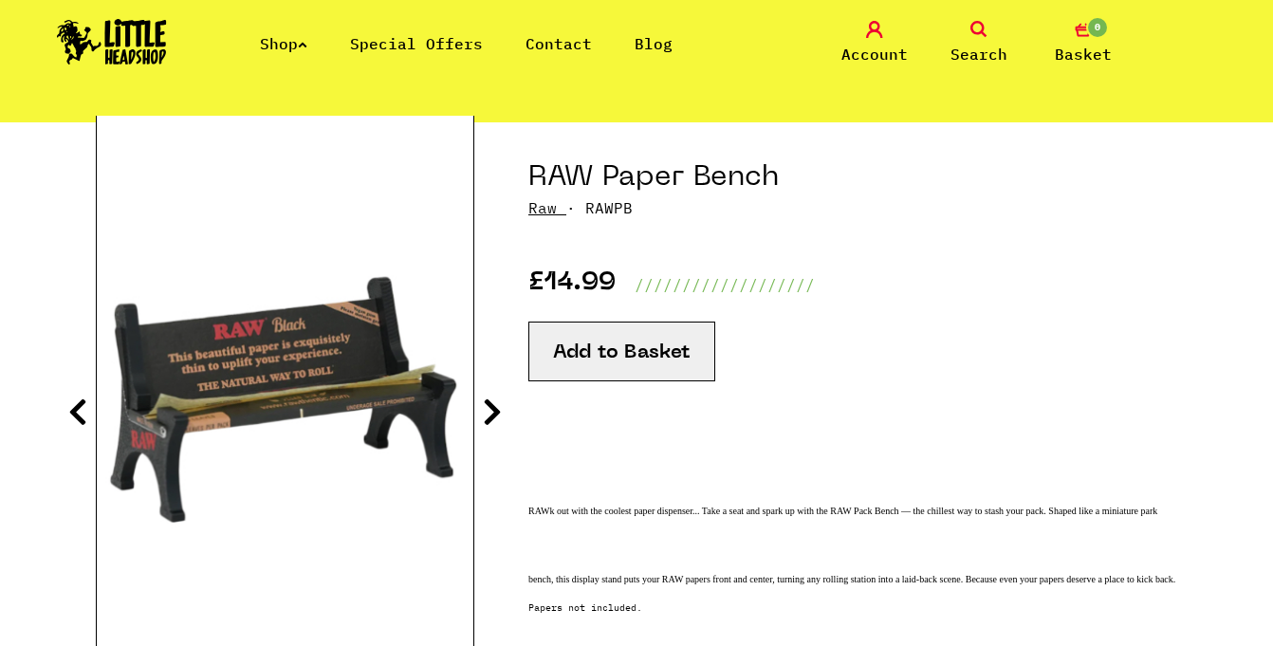
click at [491, 411] on icon at bounding box center [492, 412] width 19 height 30
